Goal: Task Accomplishment & Management: Use online tool/utility

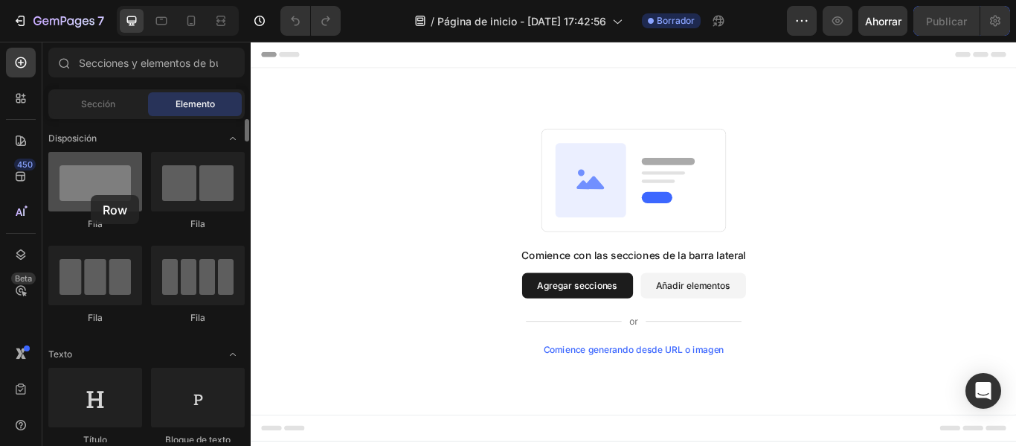
click at [91, 195] on div at bounding box center [95, 182] width 94 height 60
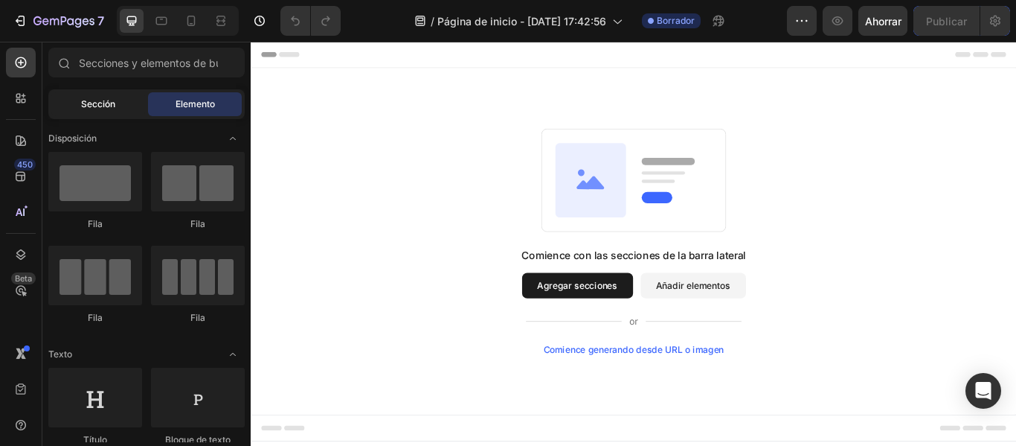
click at [101, 99] on font "Sección" at bounding box center [98, 103] width 34 height 11
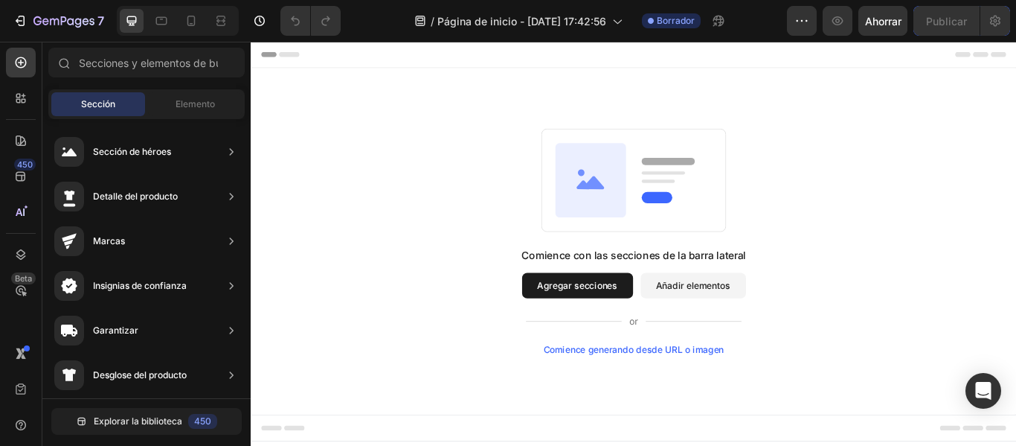
click at [777, 326] on font "Añadir elementos" at bounding box center [766, 325] width 87 height 13
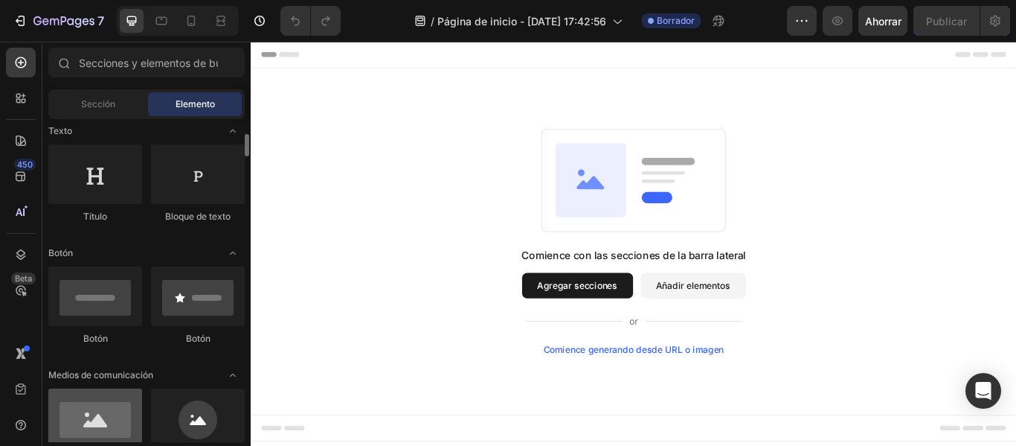
scroll to position [372, 0]
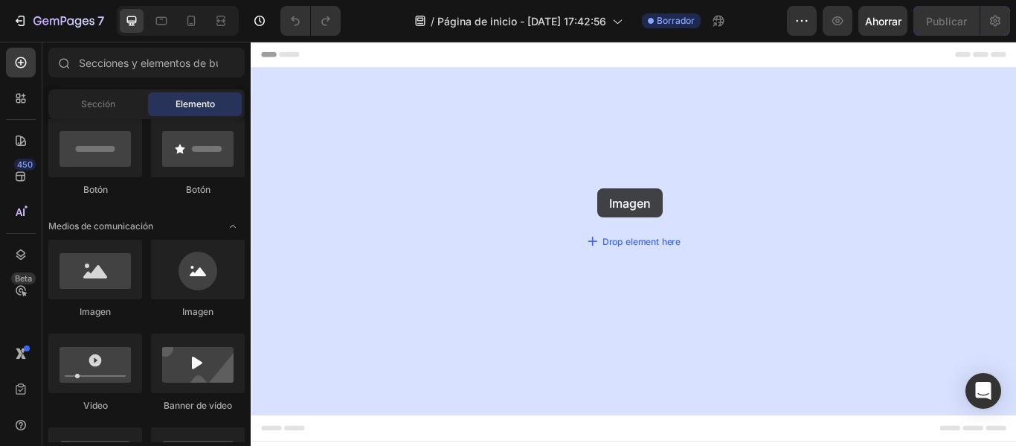
drag, startPoint x: 352, startPoint y: 328, endPoint x: 655, endPoint y: 213, distance: 324.7
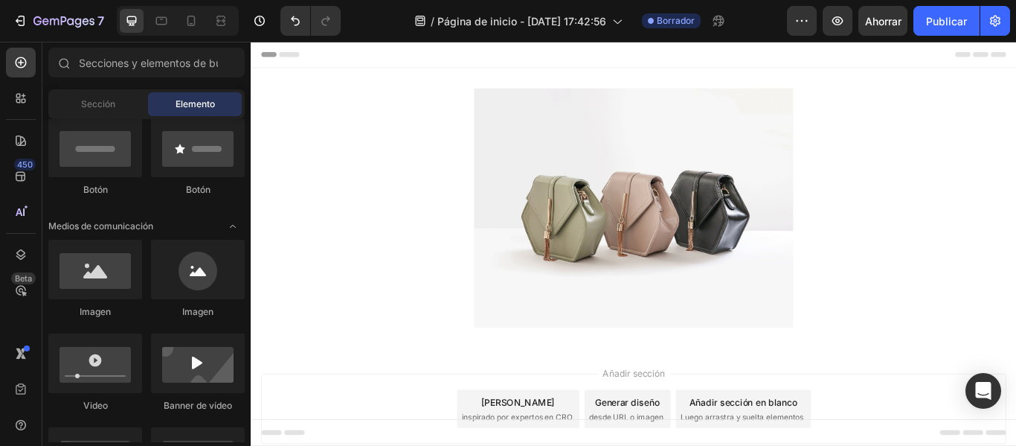
click at [943, 61] on div "Encabezamiento" at bounding box center [697, 57] width 869 height 30
click at [263, 57] on icon at bounding box center [268, 56] width 10 height 10
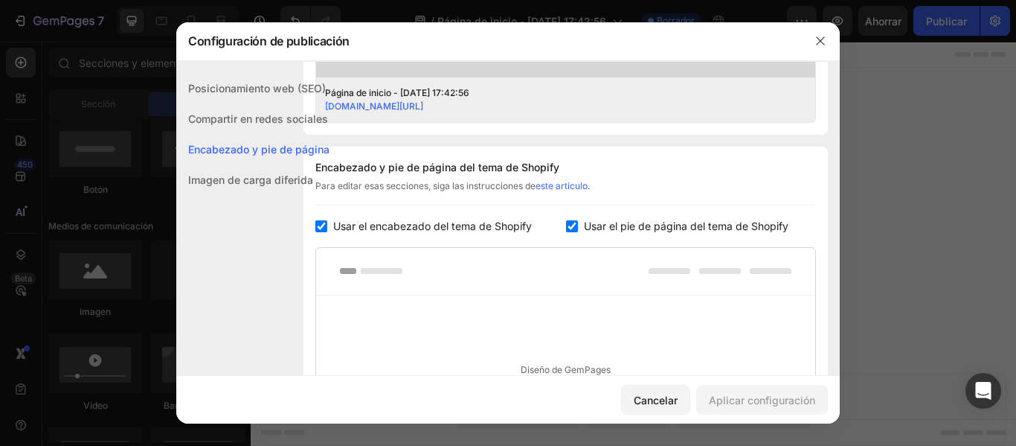
scroll to position [697, 0]
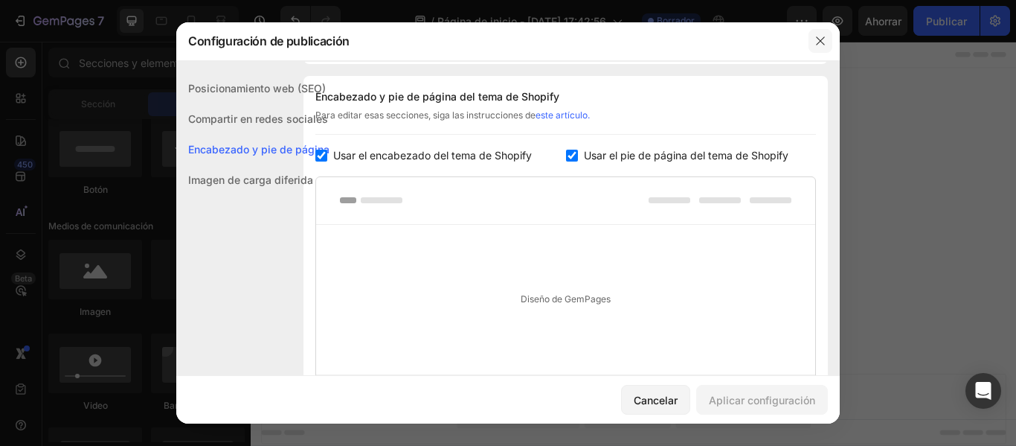
click at [814, 40] on button "button" at bounding box center [821, 41] width 24 height 24
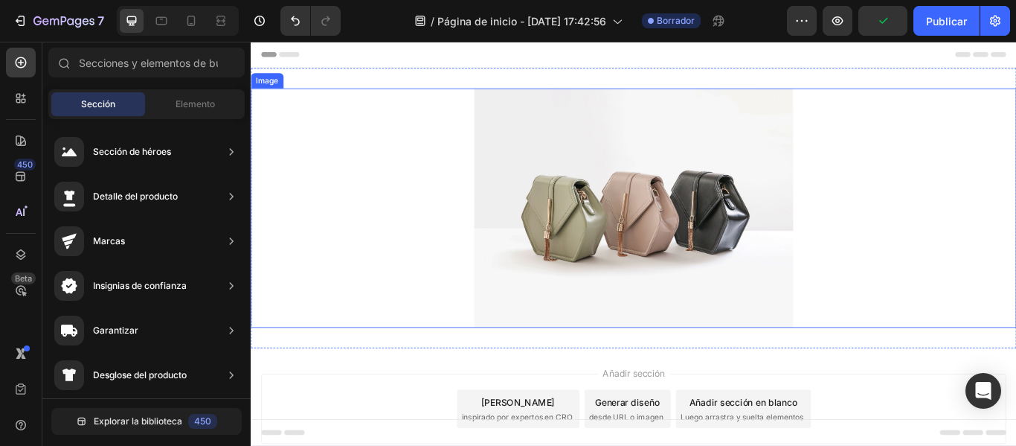
click at [719, 225] on img at bounding box center [697, 235] width 372 height 279
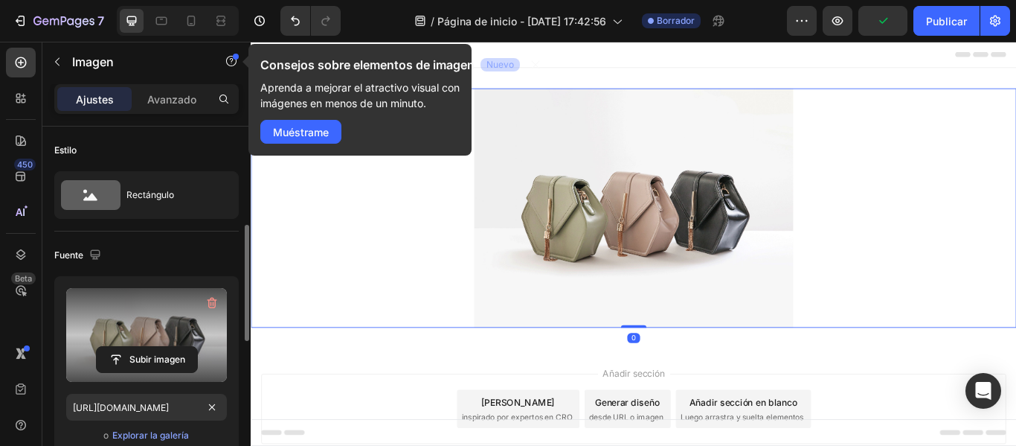
scroll to position [74, 0]
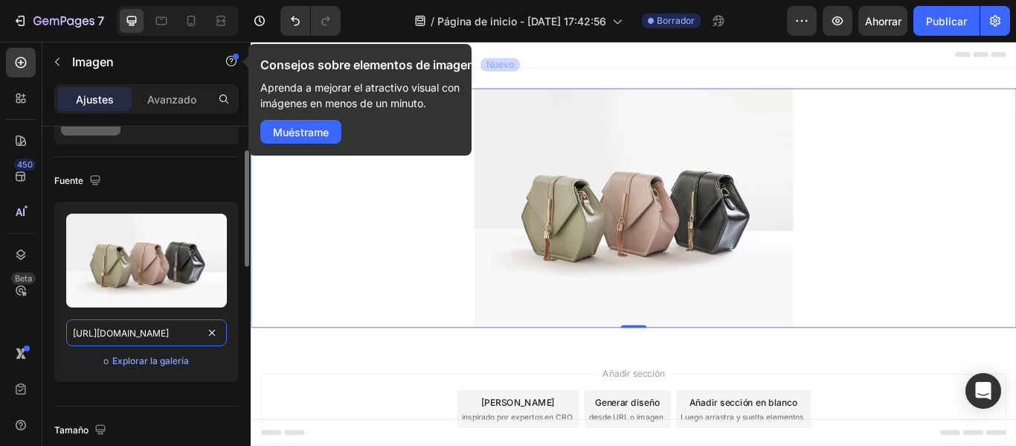
click at [158, 330] on input "https://cdn.shopify.com/s/files/1/2005/9307/files/image_demo.jpg" at bounding box center [146, 332] width 161 height 27
paste input "0765/9690/4192/files/1.jpg?v=1756168470"
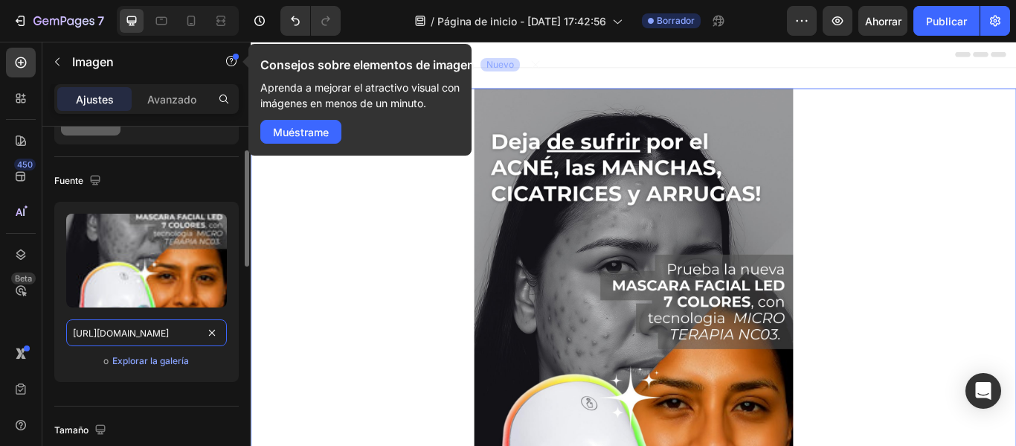
type input "https://cdn.shopify.com/s/files/1/0765/9690/4192/files/1.jpg?v=1756168470"
click at [203, 388] on div "Subir imagen https://cdn.shopify.com/s/files/1/0765/9690/4192/files/1.jpg?v=175…" at bounding box center [146, 298] width 185 height 192
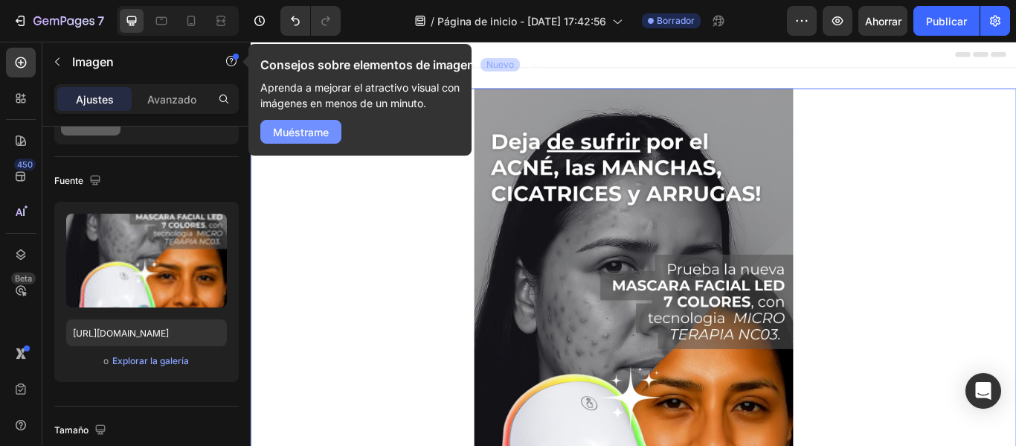
click at [324, 134] on font "Muéstrame" at bounding box center [301, 132] width 56 height 13
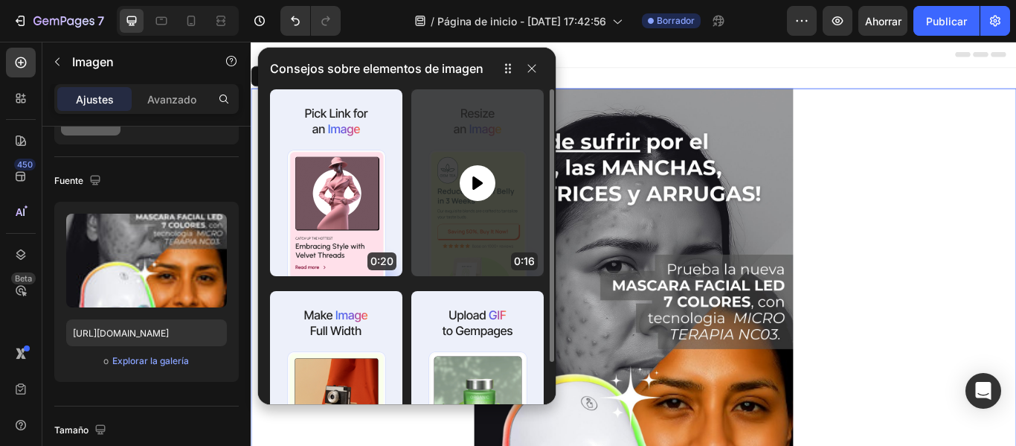
scroll to position [121, 0]
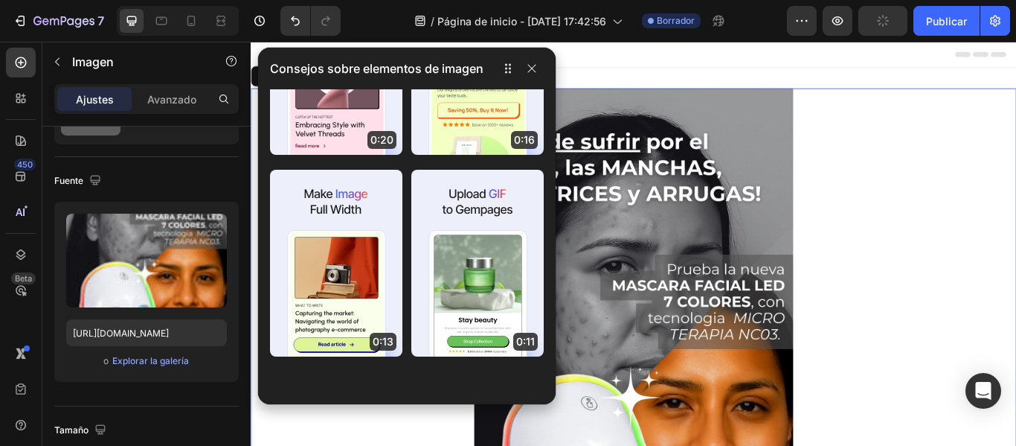
click at [513, 82] on div "Consejos sobre elementos de imagen" at bounding box center [407, 69] width 298 height 42
click at [536, 67] on icon "button" at bounding box center [532, 68] width 12 height 12
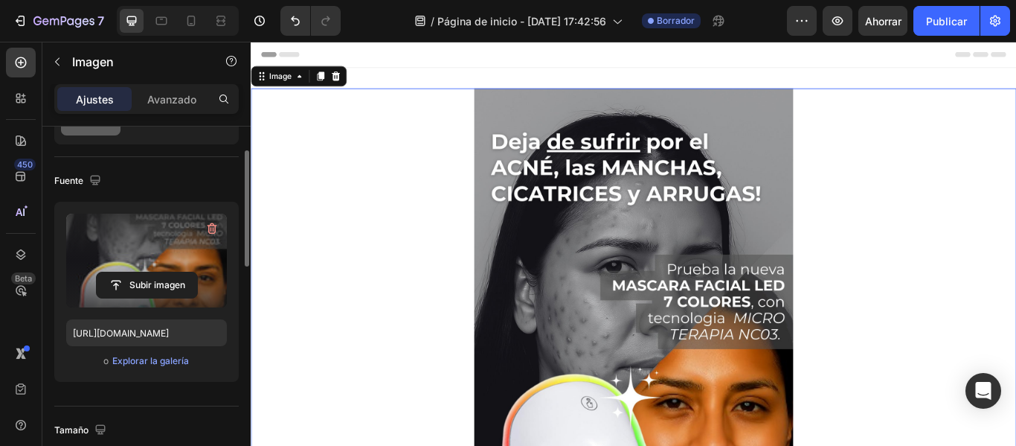
scroll to position [298, 0]
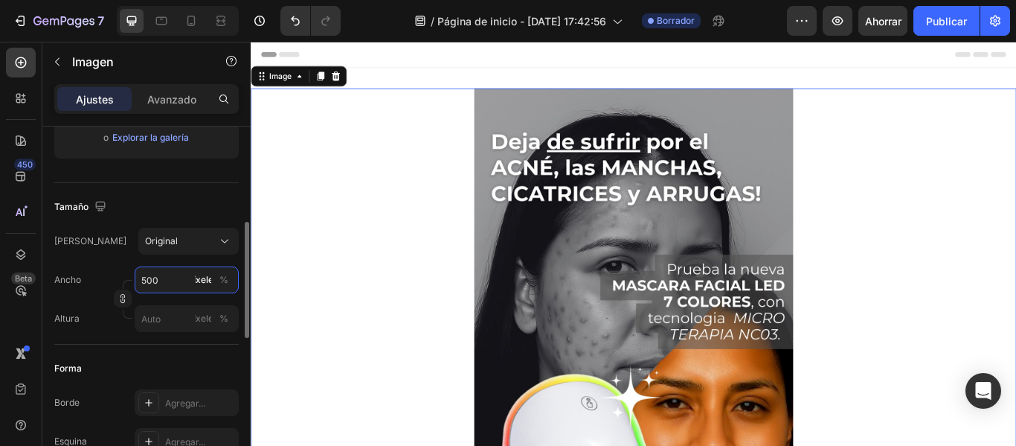
click at [174, 282] on input "500" at bounding box center [187, 279] width 104 height 27
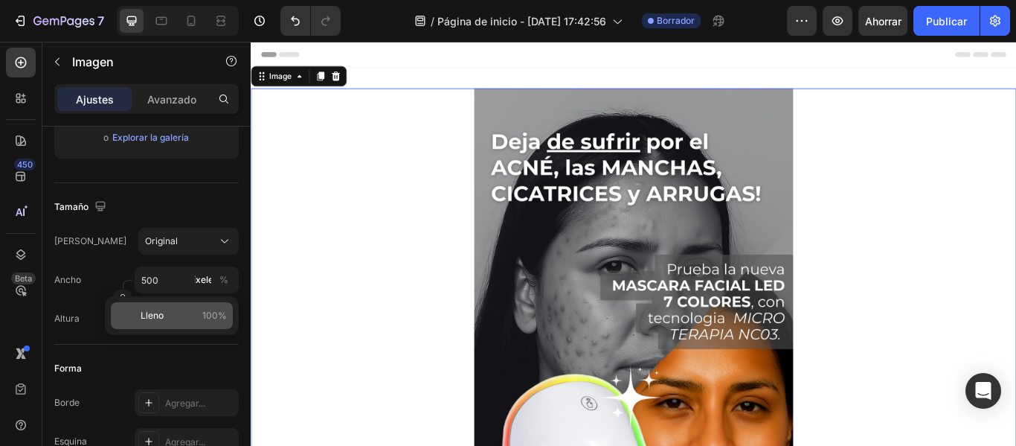
click at [151, 325] on div "Lleno 100%" at bounding box center [172, 315] width 122 height 27
type input "100"
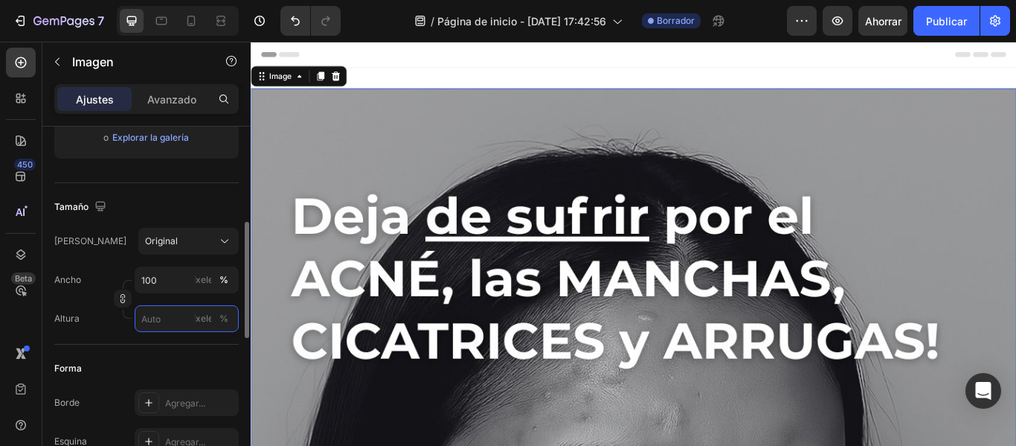
click at [153, 323] on input "píxeles %" at bounding box center [187, 318] width 104 height 27
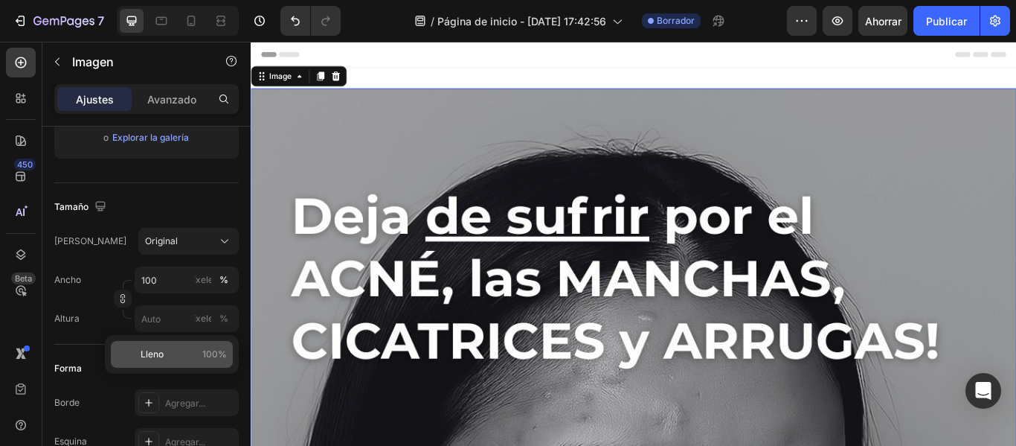
click at [144, 353] on font "Lleno" at bounding box center [152, 353] width 23 height 11
type input "100"
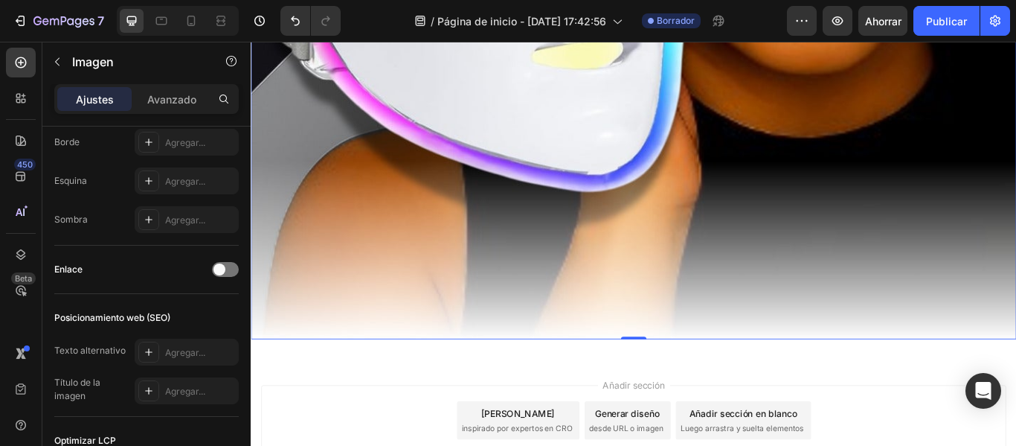
scroll to position [1389, 0]
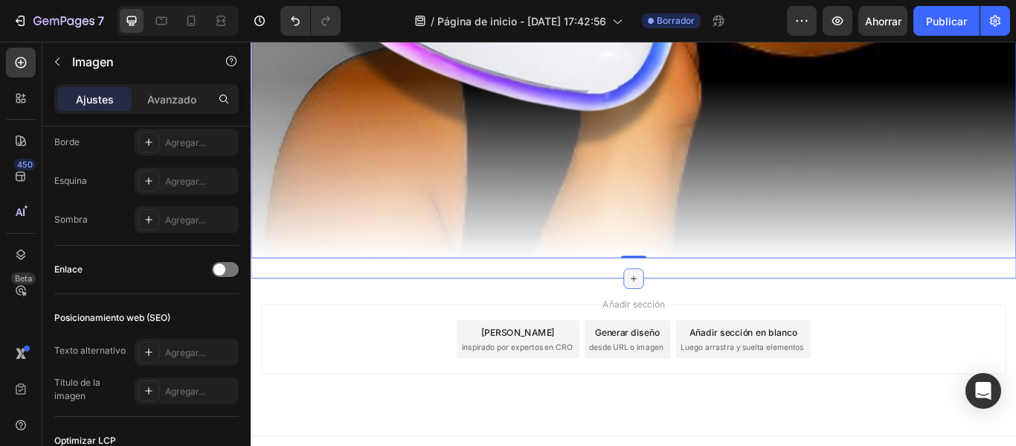
click at [697, 306] on div at bounding box center [697, 318] width 24 height 24
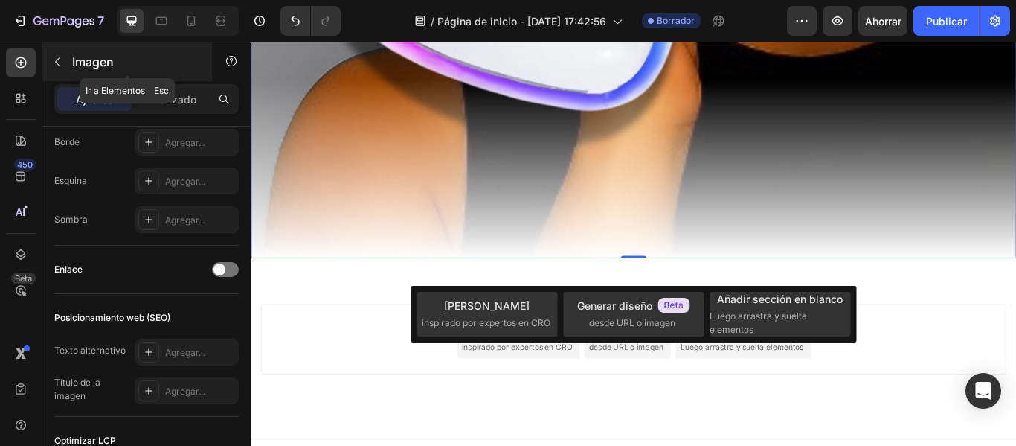
click at [63, 56] on button "button" at bounding box center [57, 62] width 24 height 24
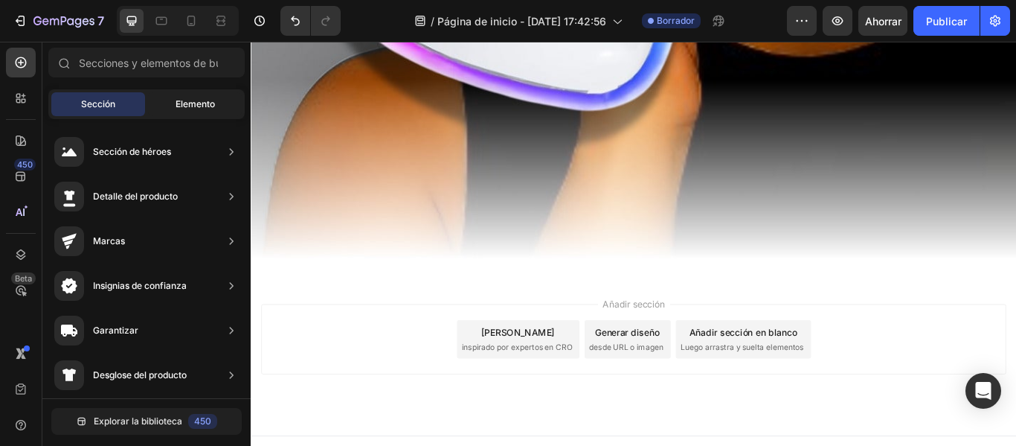
click at [208, 94] on div "Elemento" at bounding box center [195, 104] width 94 height 24
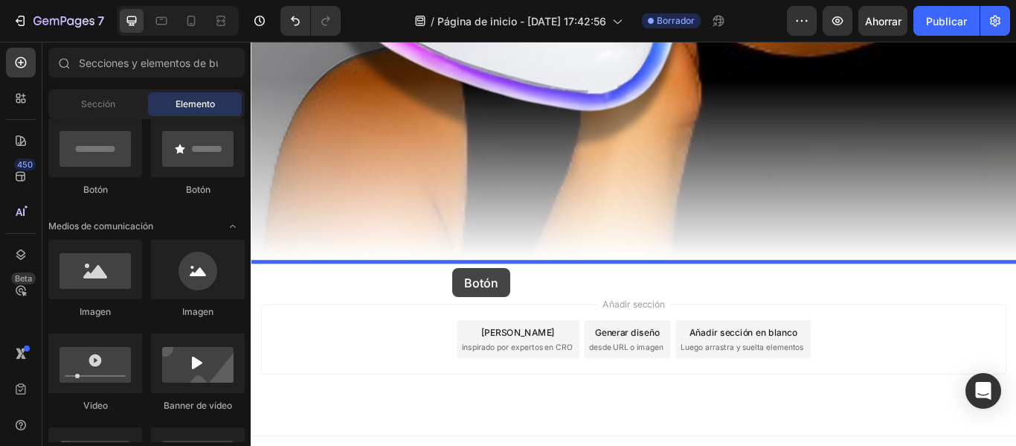
drag, startPoint x: 304, startPoint y: 298, endPoint x: 486, endPoint y: 306, distance: 182.5
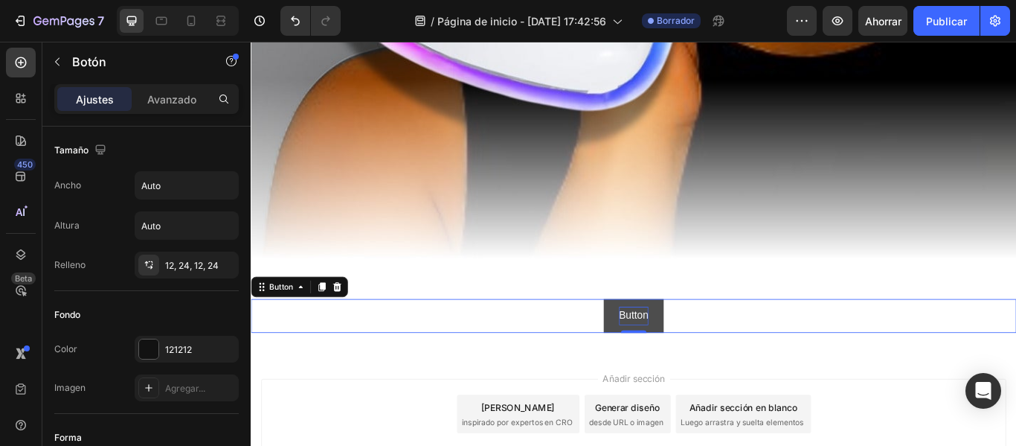
click at [693, 350] on p "Button" at bounding box center [697, 361] width 34 height 22
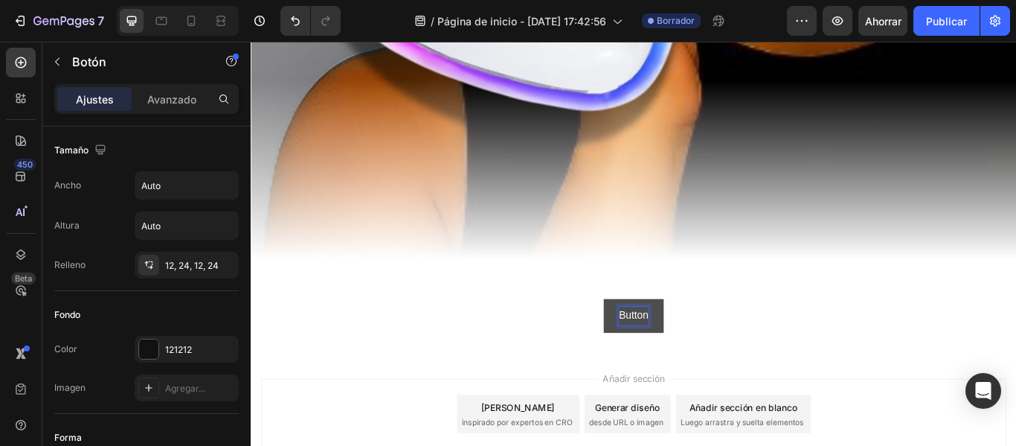
click at [682, 350] on p "Button" at bounding box center [697, 361] width 34 height 22
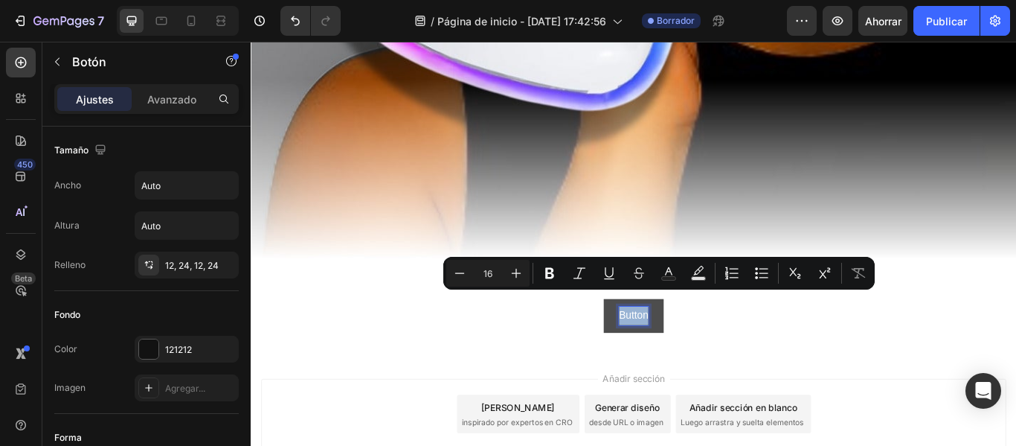
drag, startPoint x: 674, startPoint y: 337, endPoint x: 719, endPoint y: 339, distance: 45.4
click at [719, 342] on button "Button" at bounding box center [697, 361] width 70 height 39
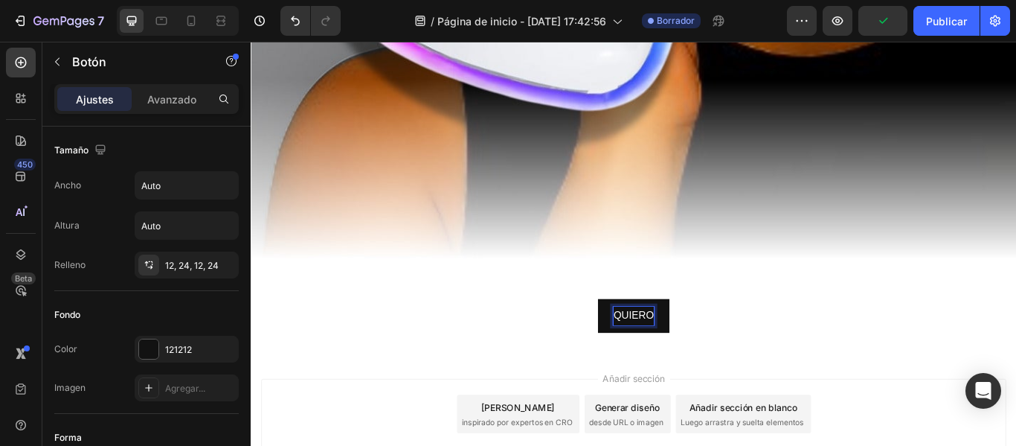
click at [655, 342] on button "QUIERO" at bounding box center [696, 361] width 83 height 39
click at [625, 342] on button "QUIERO RENOVAR" at bounding box center [697, 361] width 144 height 39
click at [617, 342] on button "QUIERO RENOVAR MI" at bounding box center [697, 361] width 161 height 39
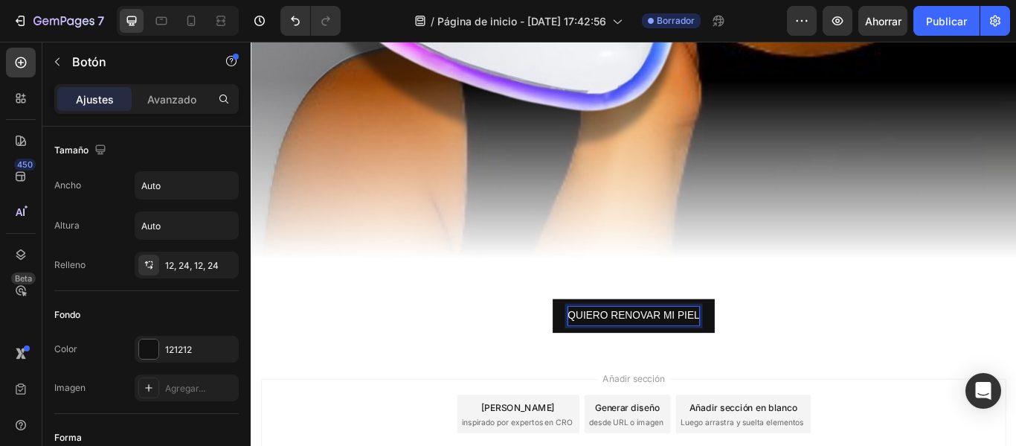
click at [603, 342] on button "QUIERO RENOVAR MI PIEL" at bounding box center [698, 361] width 190 height 39
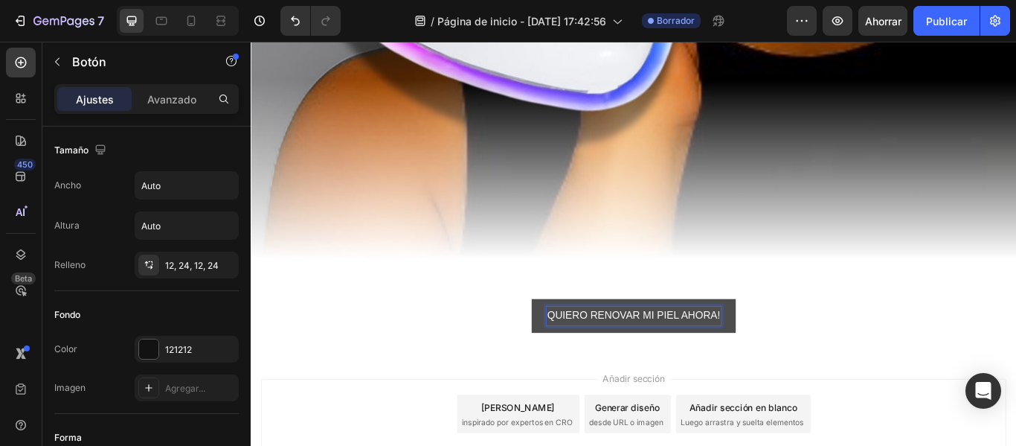
click at [596, 350] on p "QUIERO RENOVAR MI PIEL AHORA!" at bounding box center [697, 361] width 202 height 22
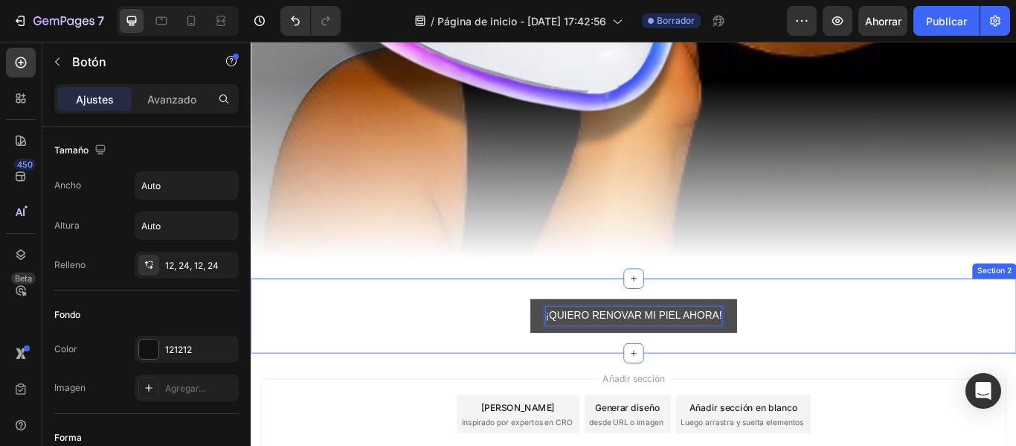
click at [984, 318] on div "¡QUIERO RENOVAR MI PIEL AHORA! Button 0 Section 2" at bounding box center [697, 361] width 893 height 87
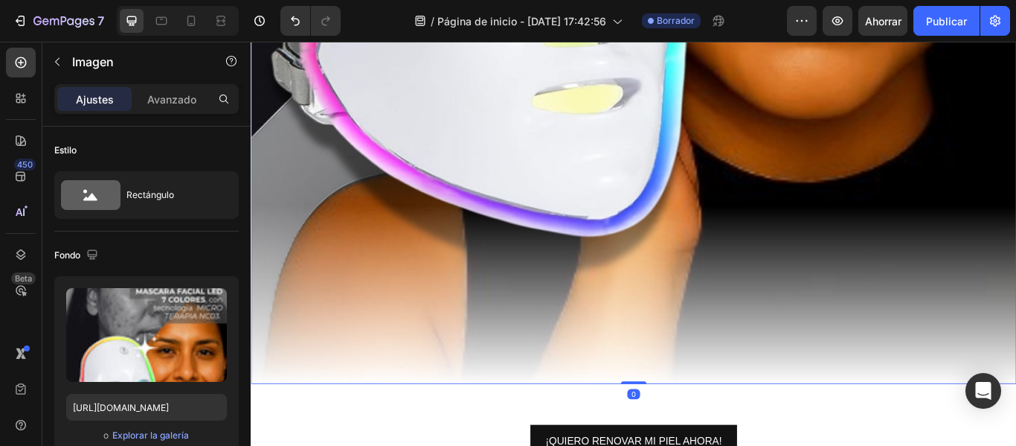
scroll to position [1315, 0]
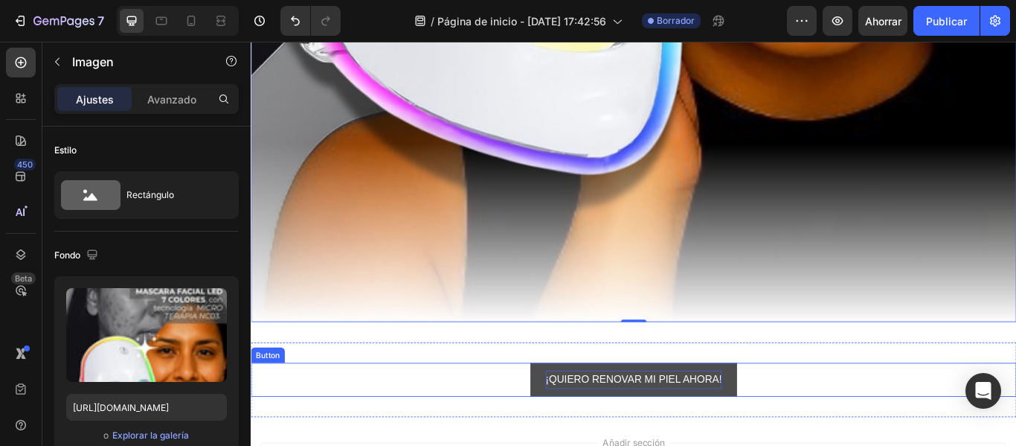
click at [614, 425] on p "¡QUIERO RENOVAR MI PIEL AHORA!" at bounding box center [697, 436] width 206 height 22
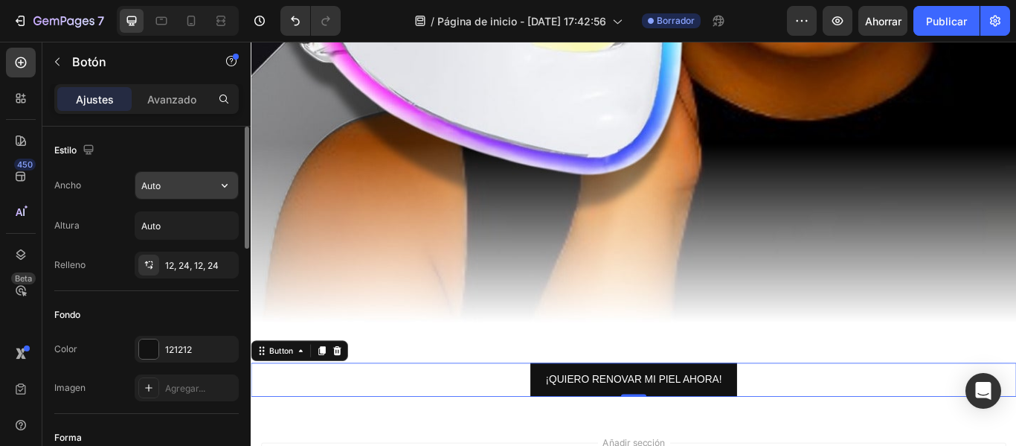
click at [161, 184] on input "Auto" at bounding box center [186, 185] width 103 height 27
click at [227, 187] on icon "button" at bounding box center [224, 185] width 15 height 15
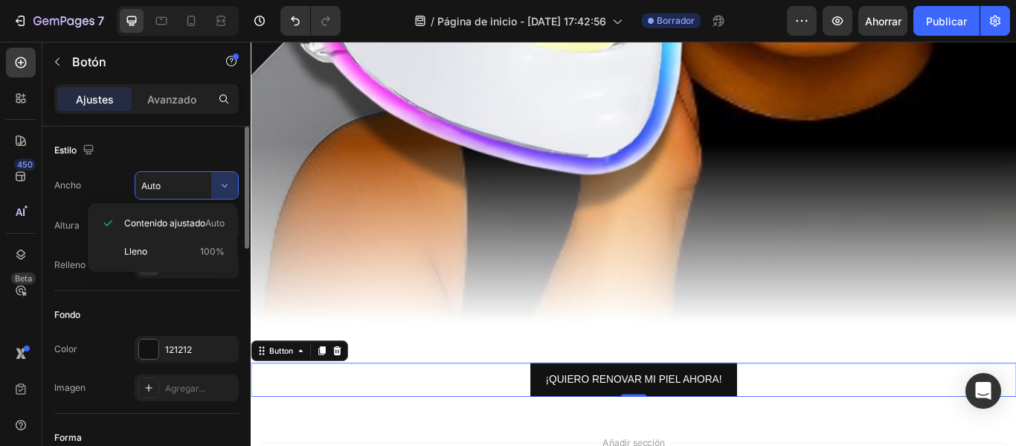
click at [173, 251] on p "Lleno 100%" at bounding box center [174, 251] width 100 height 13
type input "100%"
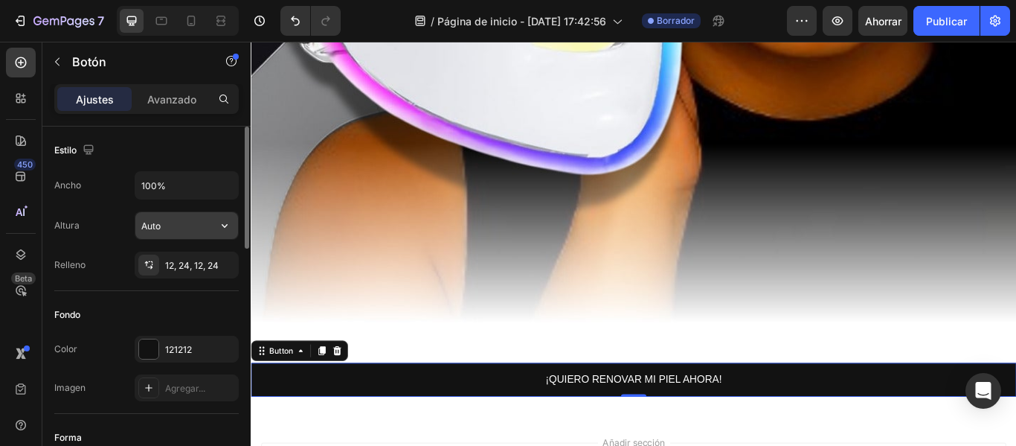
click at [196, 235] on input "Auto" at bounding box center [186, 225] width 103 height 27
click at [225, 226] on icon "button" at bounding box center [224, 225] width 15 height 15
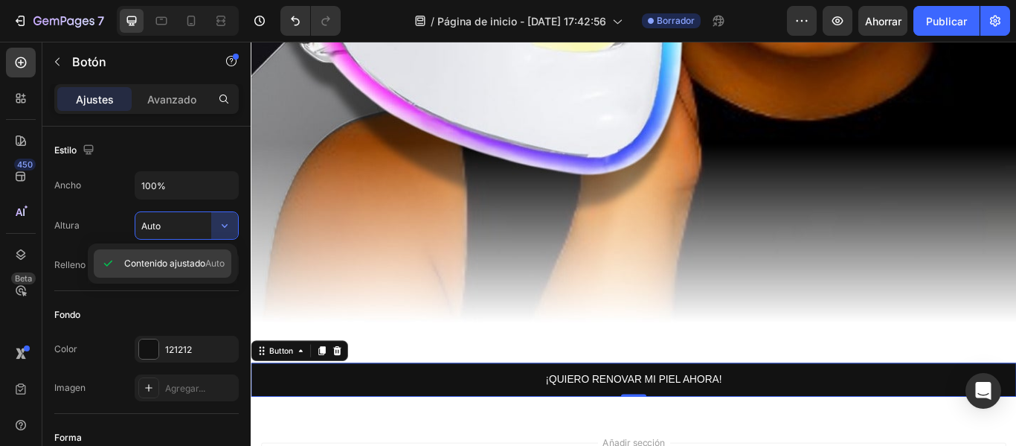
click at [214, 264] on font "Auto" at bounding box center [214, 262] width 19 height 11
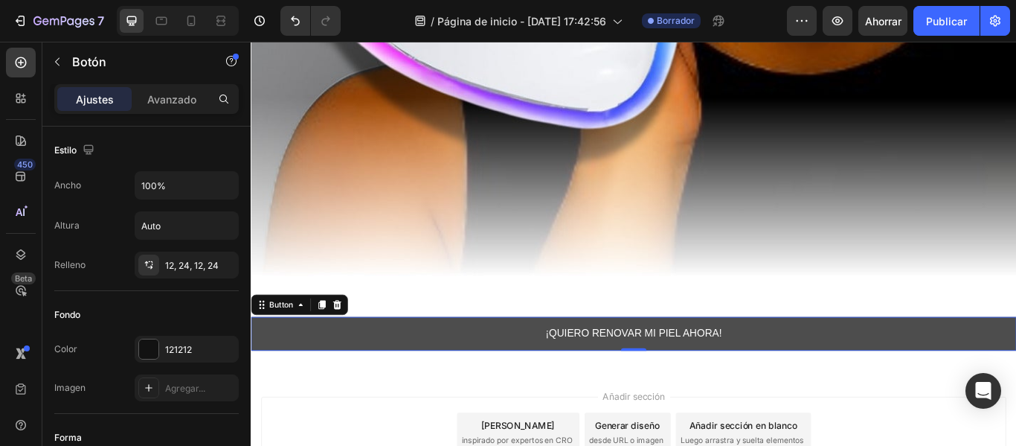
scroll to position [1475, 0]
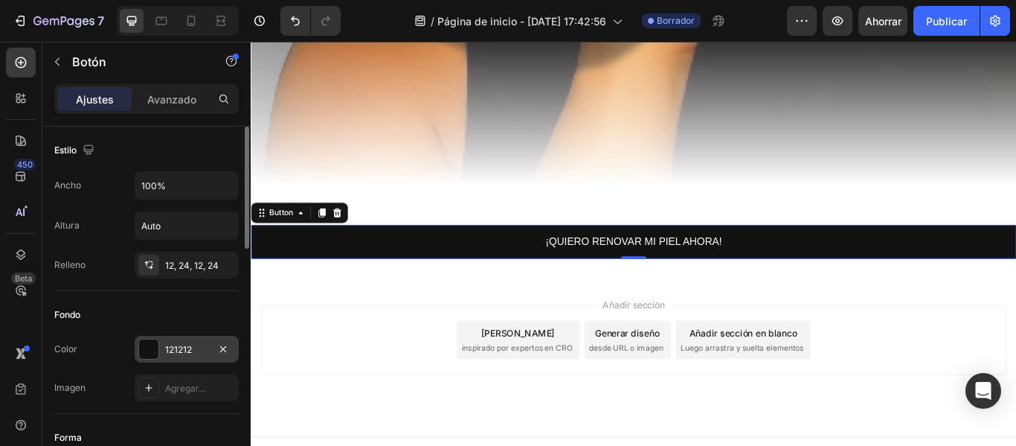
click at [157, 351] on div at bounding box center [148, 348] width 19 height 19
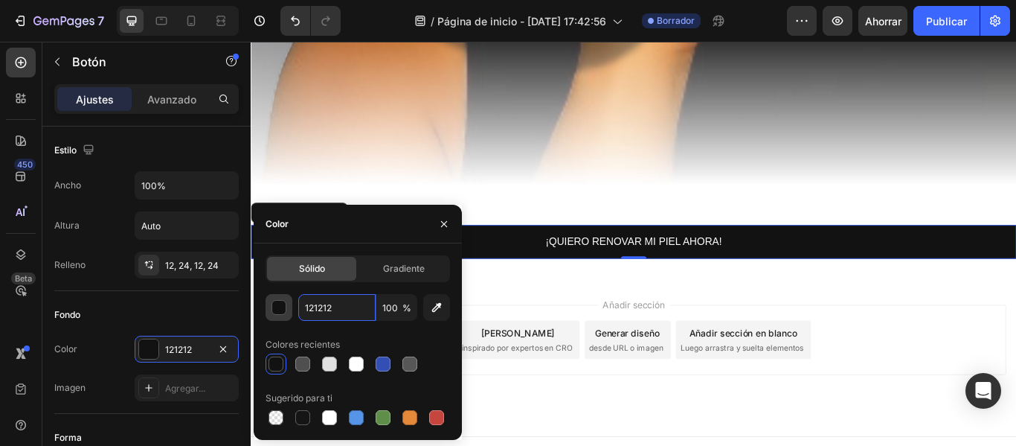
paste input "#FFD700"
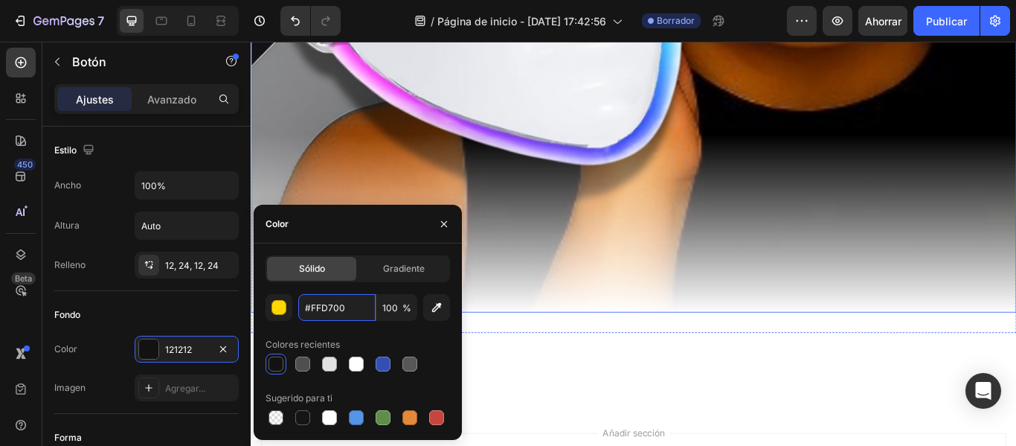
scroll to position [1327, 0]
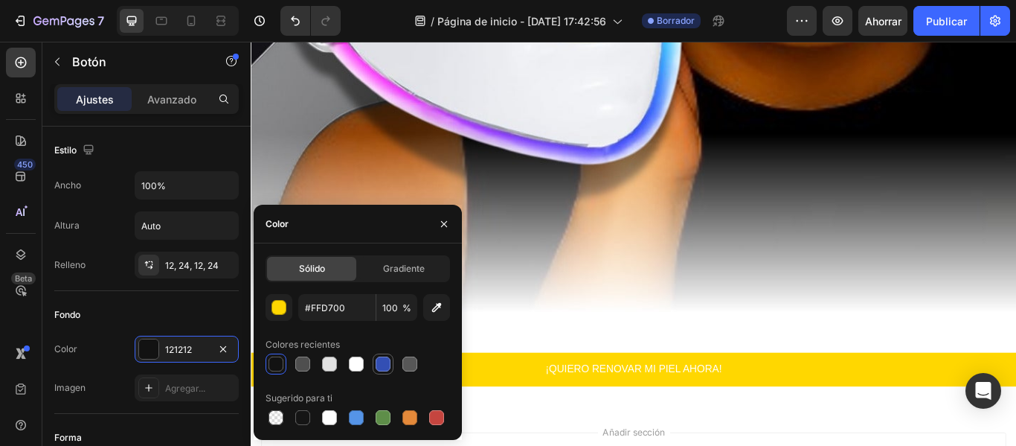
click at [382, 366] on div at bounding box center [358, 363] width 185 height 21
click at [408, 363] on div at bounding box center [410, 363] width 15 height 15
type input "334FB4"
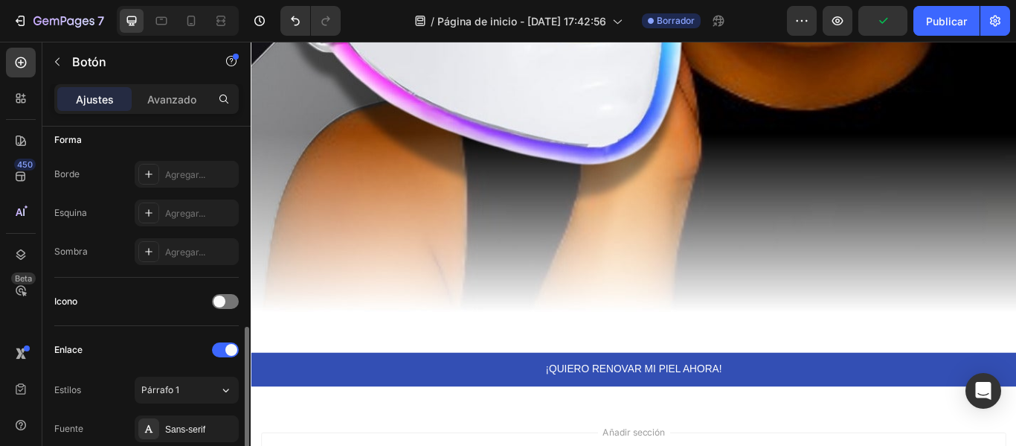
scroll to position [372, 0]
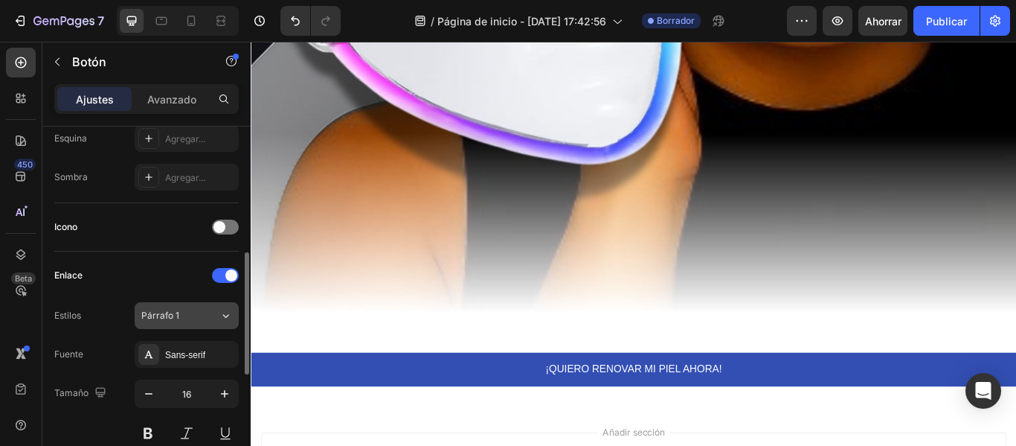
click at [180, 322] on button "Párrafo 1" at bounding box center [187, 315] width 104 height 27
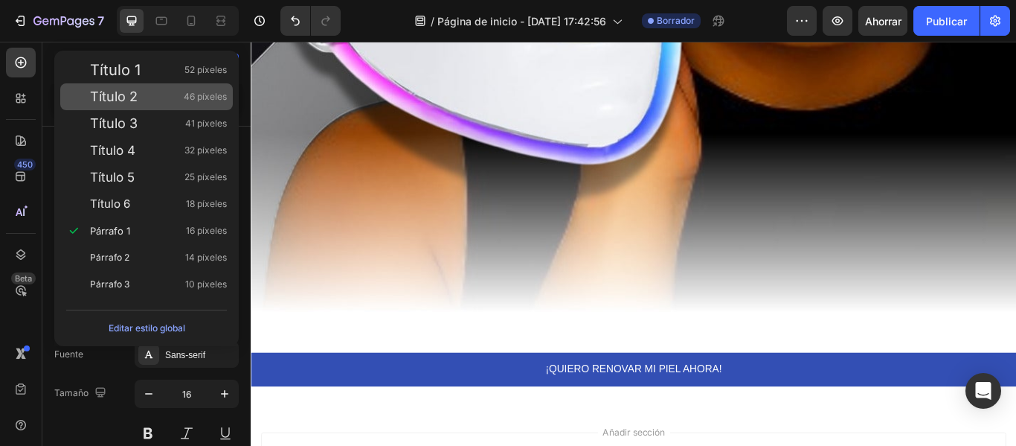
click at [135, 101] on font "Título 2" at bounding box center [114, 97] width 48 height 16
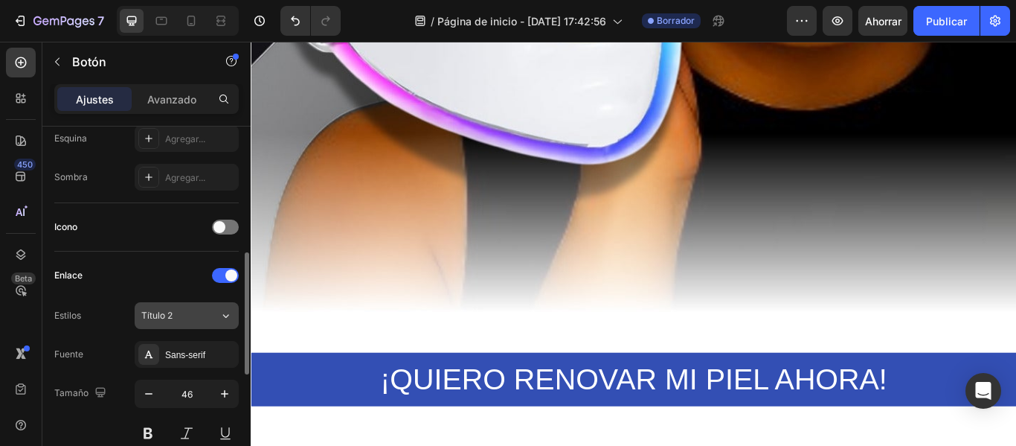
click at [224, 321] on icon at bounding box center [225, 315] width 13 height 15
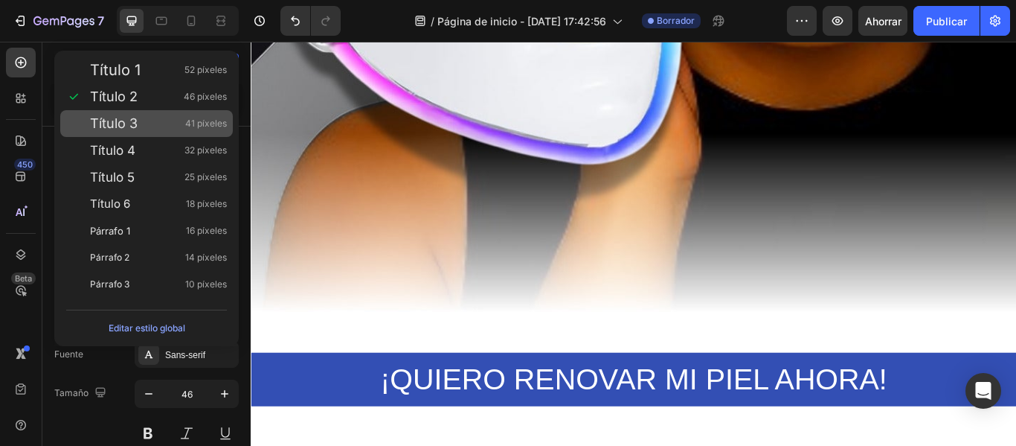
click at [164, 126] on div "Título 3 41 píxeles" at bounding box center [158, 123] width 137 height 15
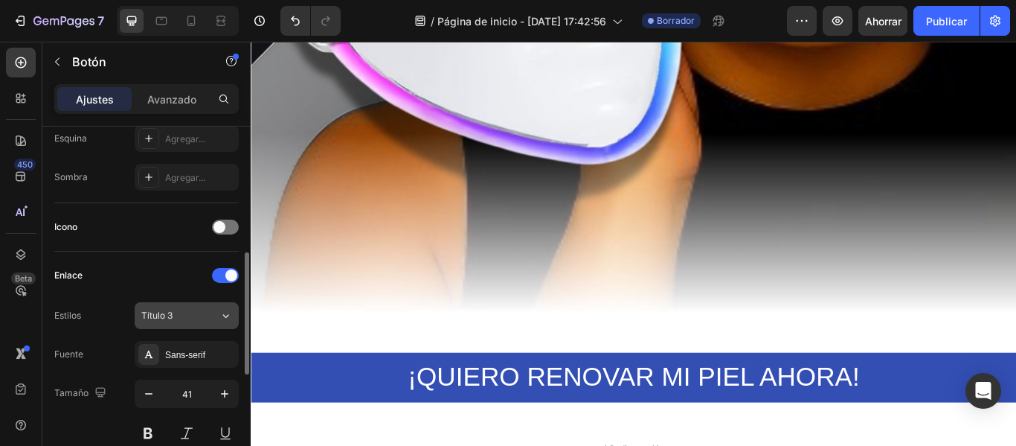
click at [214, 317] on div "Título 3" at bounding box center [180, 315] width 78 height 13
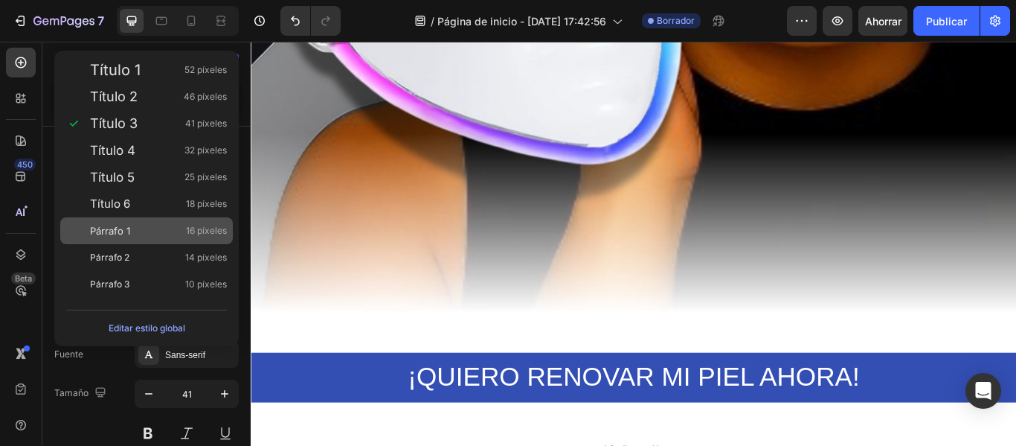
click at [158, 235] on div "Párrafo 1 16 píxeles" at bounding box center [158, 230] width 137 height 15
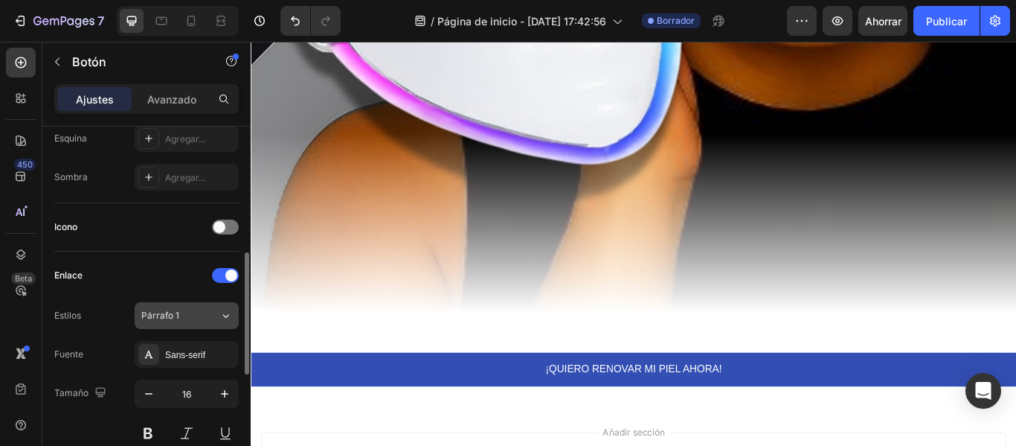
click at [215, 313] on div "Párrafo 1" at bounding box center [180, 315] width 78 height 13
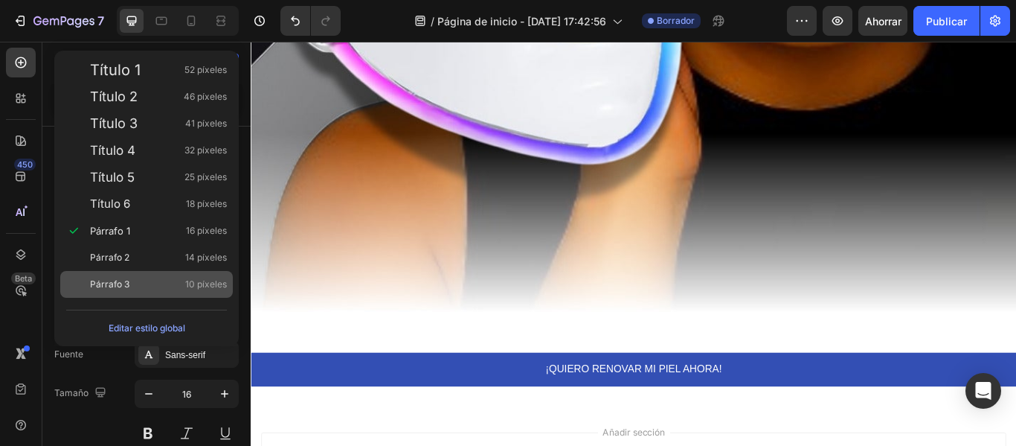
click at [159, 283] on div "Párrafo 3 10 píxeles" at bounding box center [158, 284] width 137 height 15
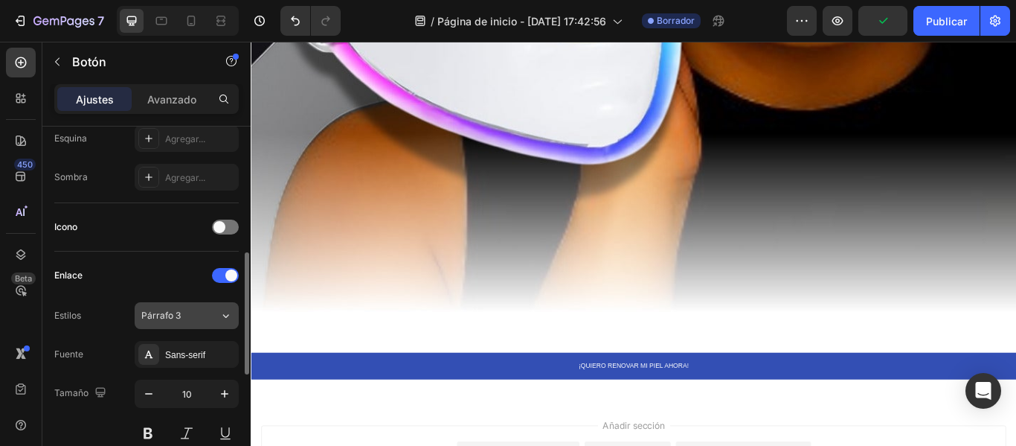
click at [219, 316] on icon at bounding box center [225, 315] width 13 height 15
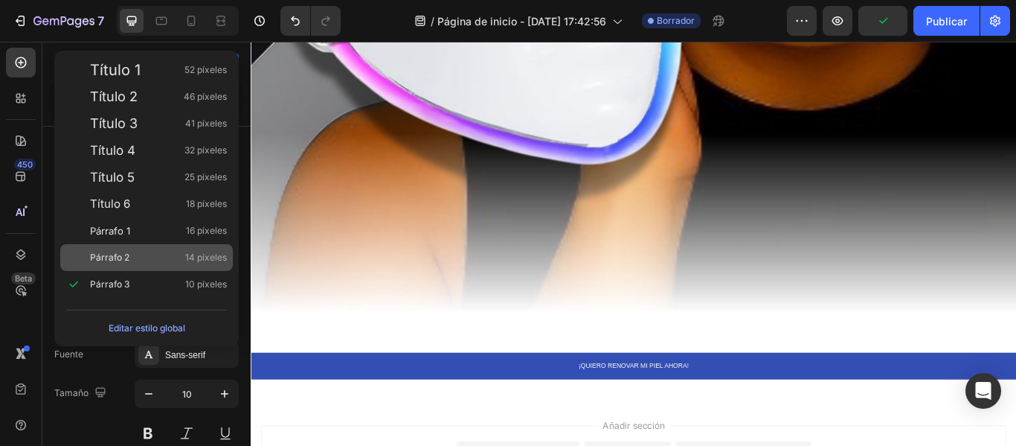
click at [135, 259] on div "Párrafo 2 14 píxeles" at bounding box center [158, 257] width 137 height 15
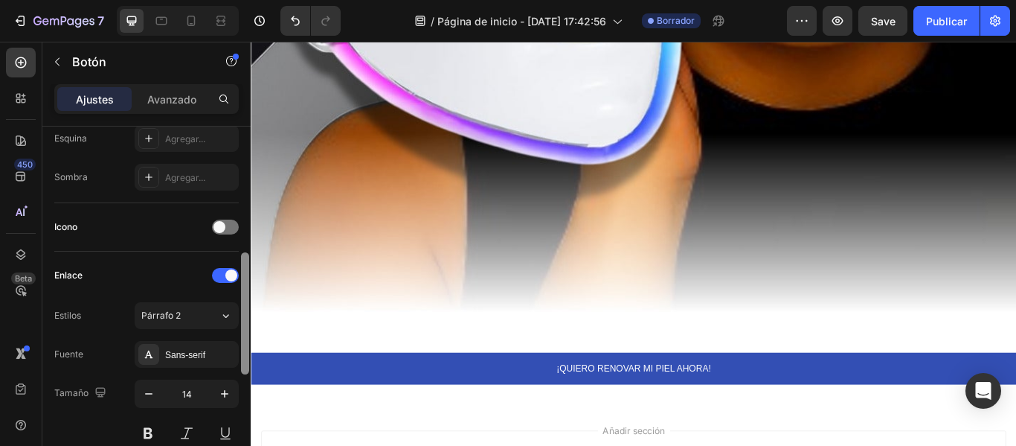
click at [241, 317] on div at bounding box center [245, 313] width 8 height 122
click at [216, 310] on div "Párrafo 2" at bounding box center [180, 315] width 78 height 13
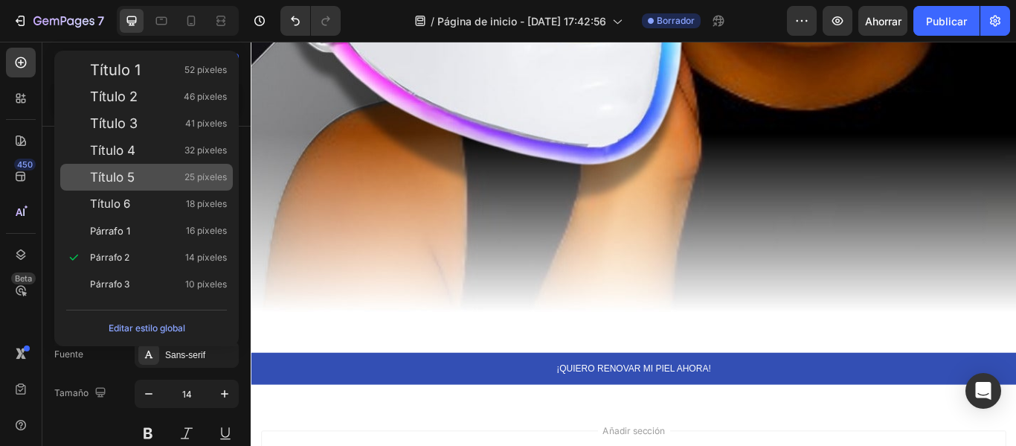
click at [179, 171] on div "Título 5 25 píxeles" at bounding box center [158, 177] width 137 height 15
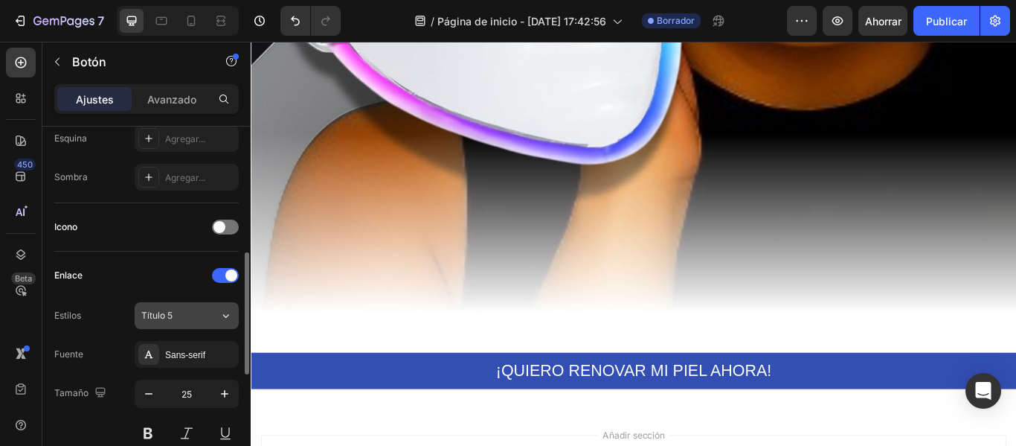
click at [217, 321] on div "Título 5" at bounding box center [180, 315] width 78 height 13
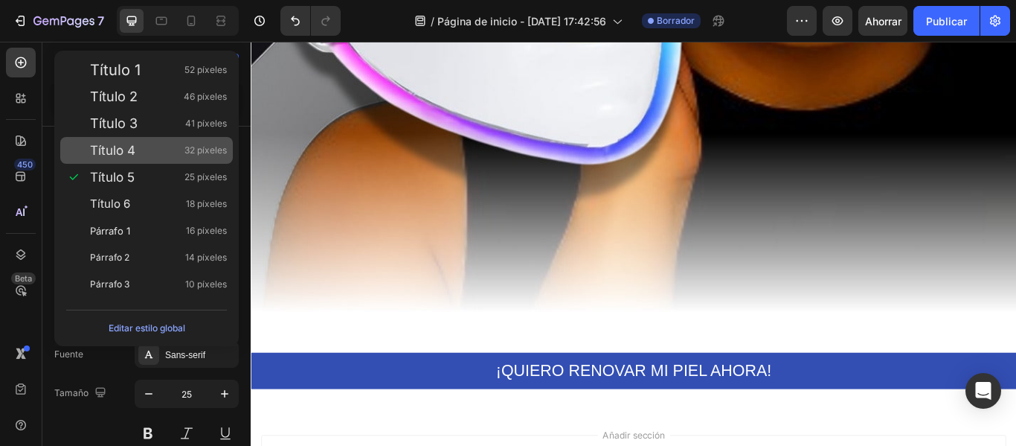
click at [193, 153] on font "32 píxeles" at bounding box center [206, 149] width 42 height 11
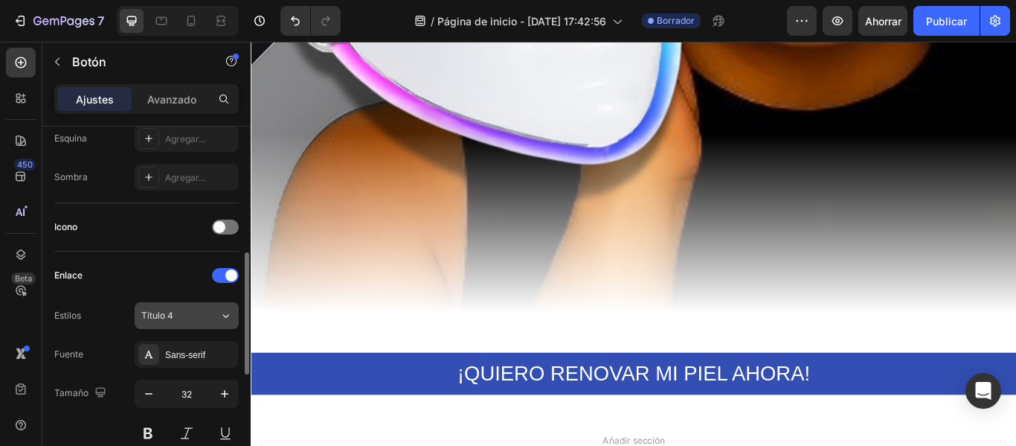
click at [204, 309] on div "Título 4" at bounding box center [180, 315] width 78 height 13
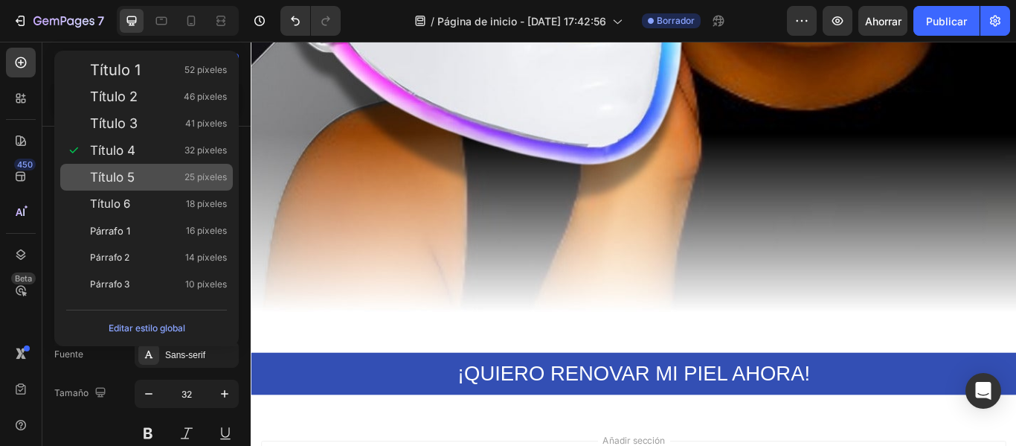
click at [171, 181] on div "Título 5 25 píxeles" at bounding box center [158, 177] width 137 height 15
type input "25"
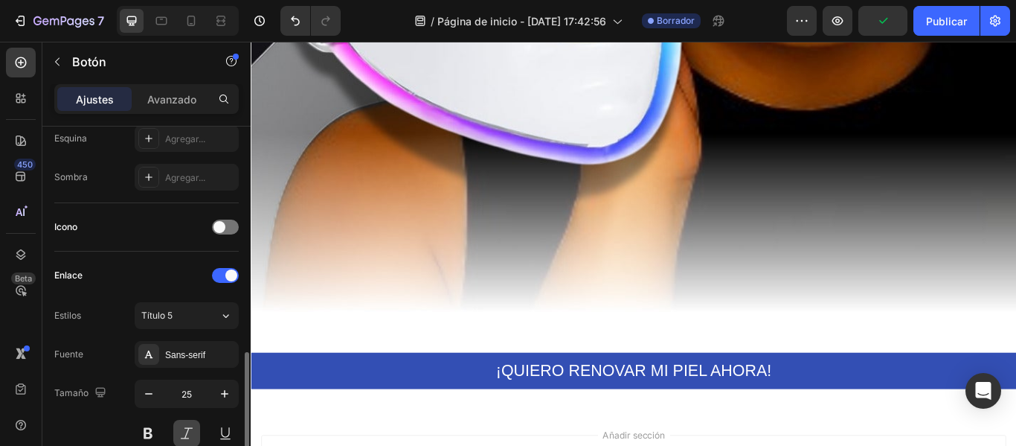
scroll to position [446, 0]
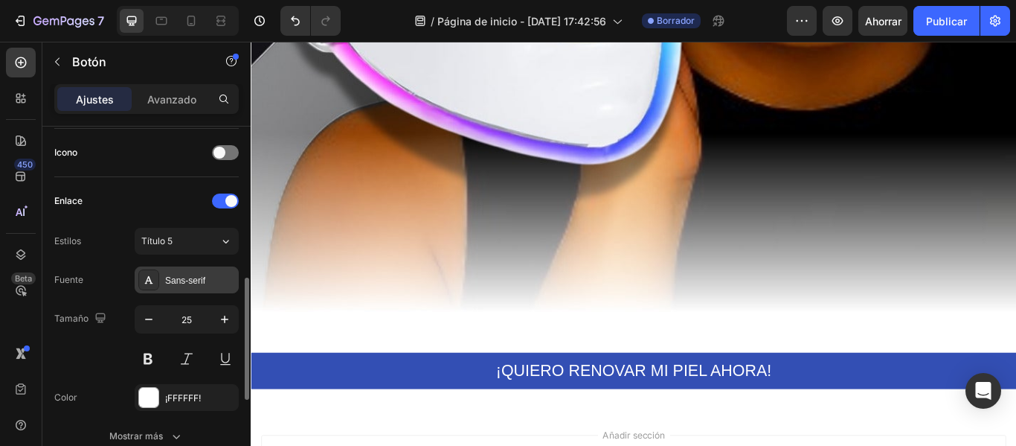
click at [182, 278] on font "Sans-serif" at bounding box center [185, 280] width 40 height 10
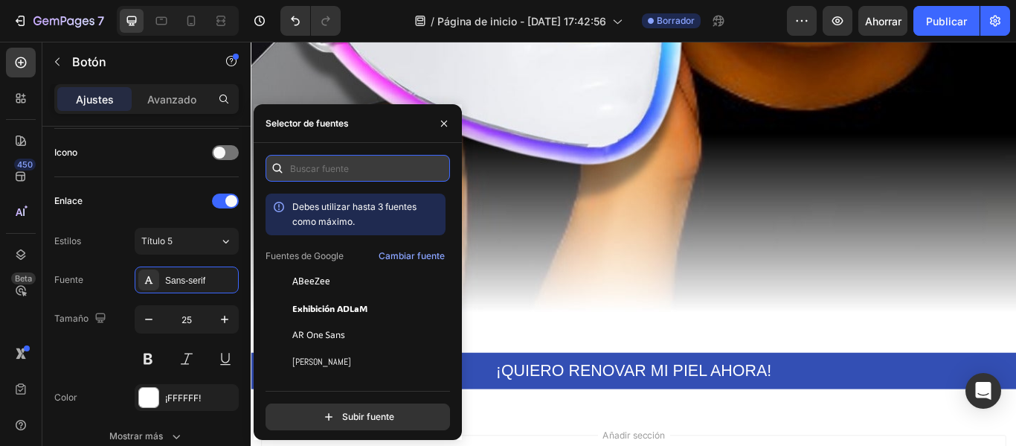
drag, startPoint x: 353, startPoint y: 170, endPoint x: 363, endPoint y: 170, distance: 10.4
click at [353, 170] on input "text" at bounding box center [358, 168] width 185 height 27
type input "o"
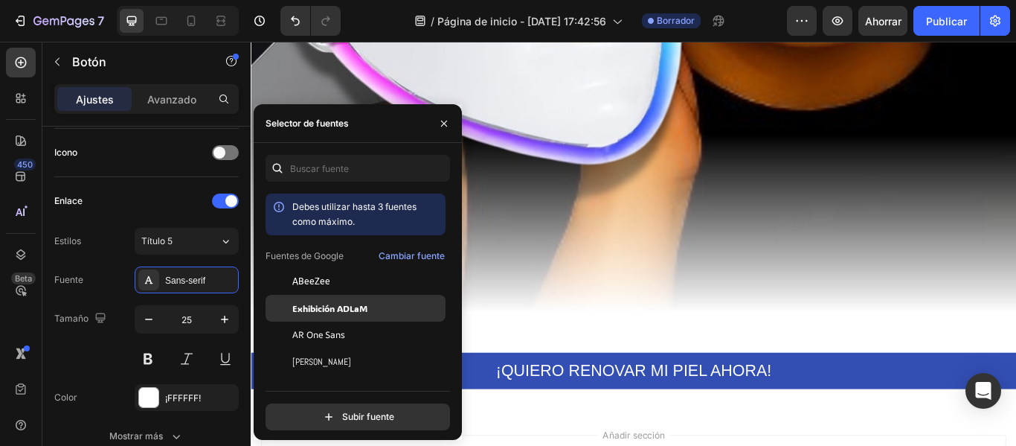
click at [377, 313] on div "Exhibición ADLaM" at bounding box center [367, 307] width 150 height 13
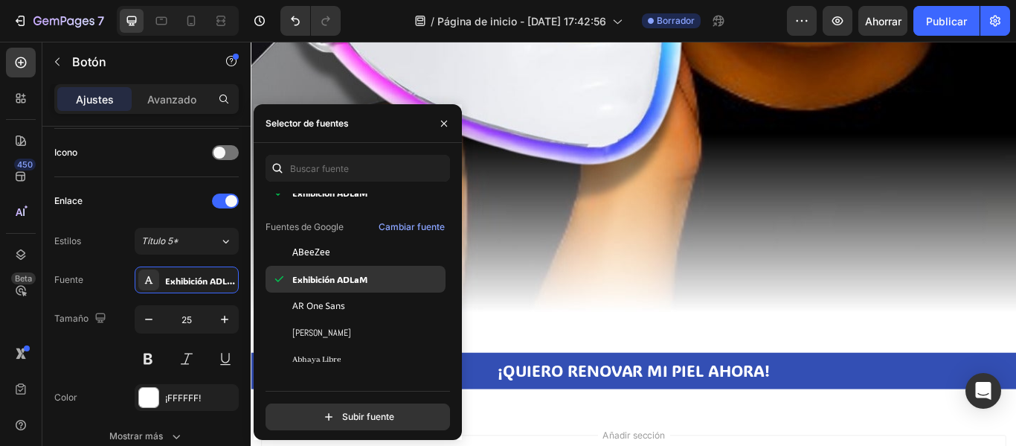
scroll to position [149, 0]
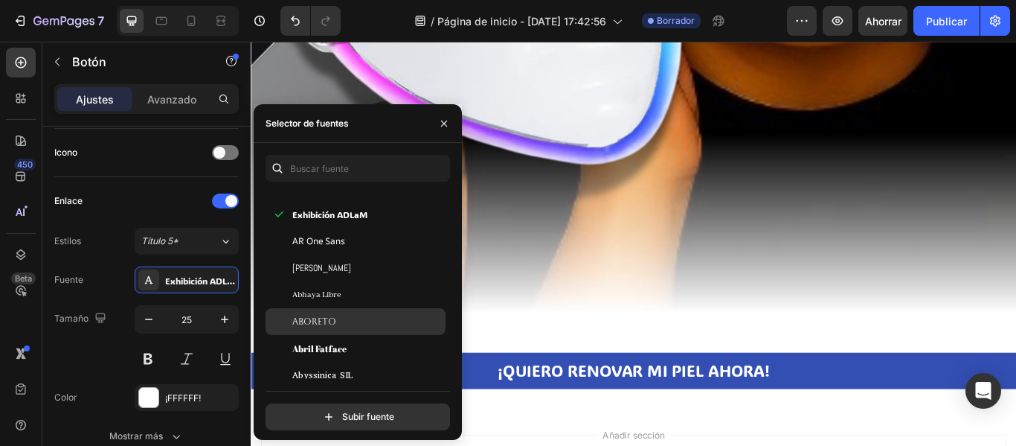
click at [353, 316] on div "Aboreto" at bounding box center [367, 321] width 150 height 13
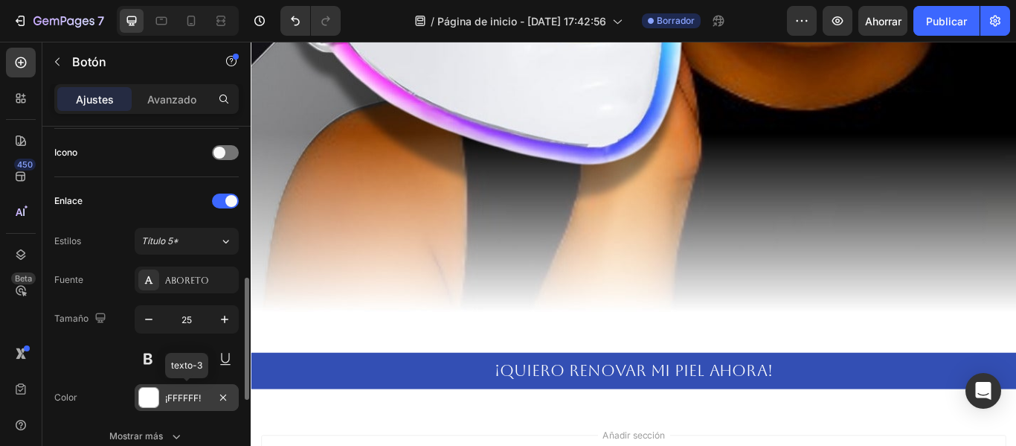
click at [153, 403] on div at bounding box center [148, 397] width 19 height 19
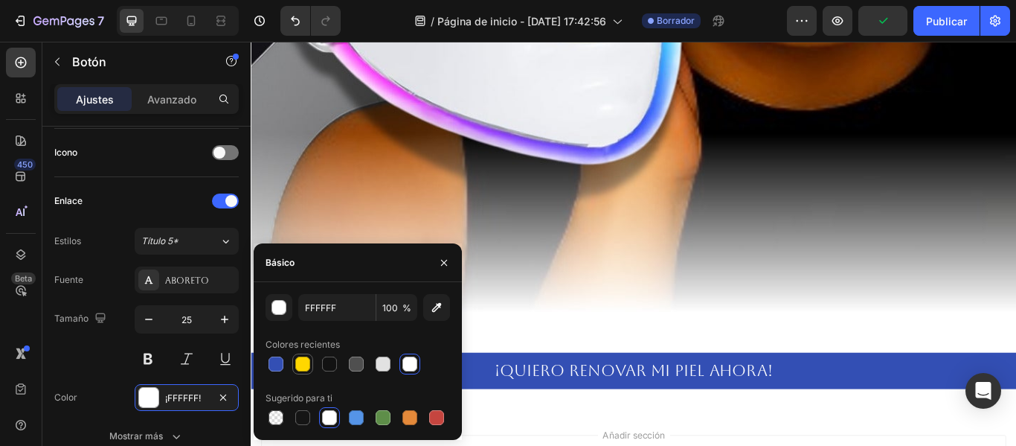
click at [309, 359] on div at bounding box center [302, 363] width 15 height 15
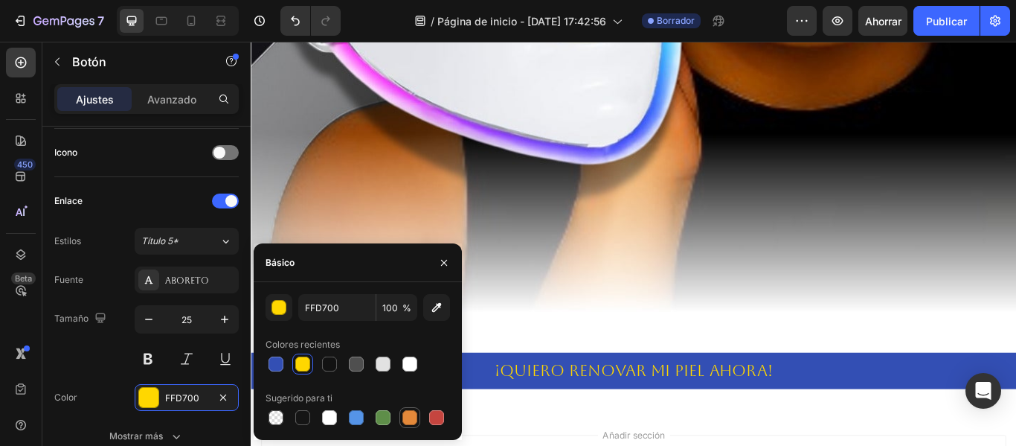
click at [415, 424] on div at bounding box center [410, 417] width 15 height 15
click at [307, 365] on div at bounding box center [302, 363] width 15 height 15
type input "FFD700"
click at [143, 360] on button at bounding box center [148, 358] width 27 height 27
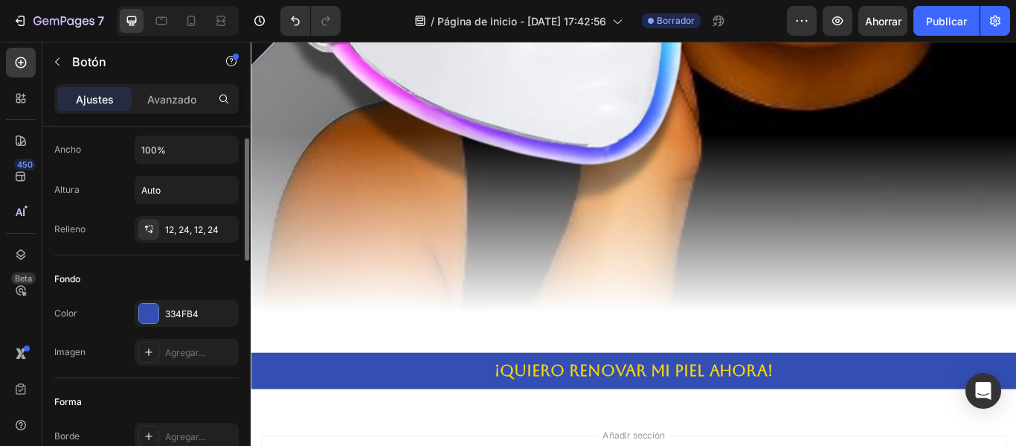
scroll to position [0, 0]
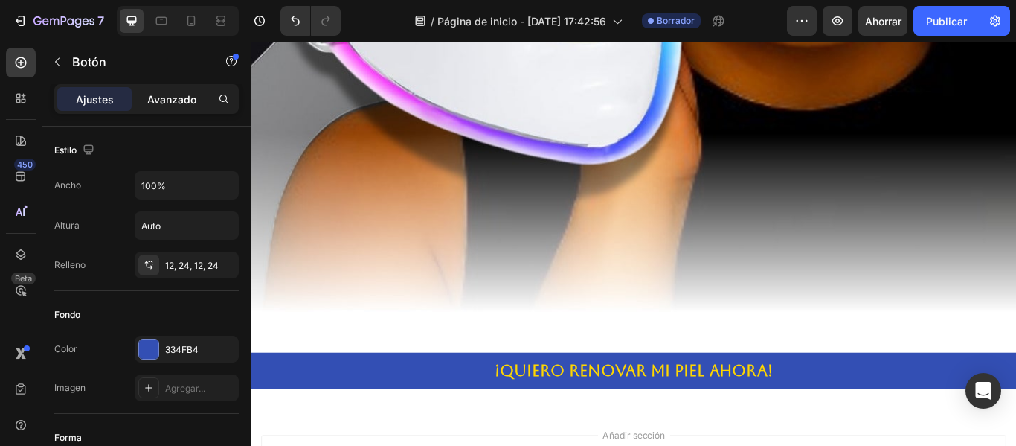
click at [170, 98] on font "Avanzado" at bounding box center [171, 99] width 49 height 13
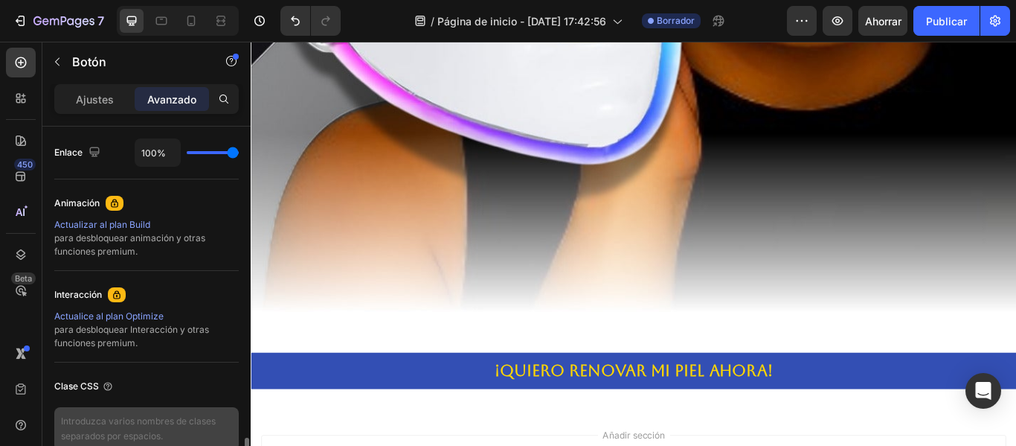
scroll to position [671, 0]
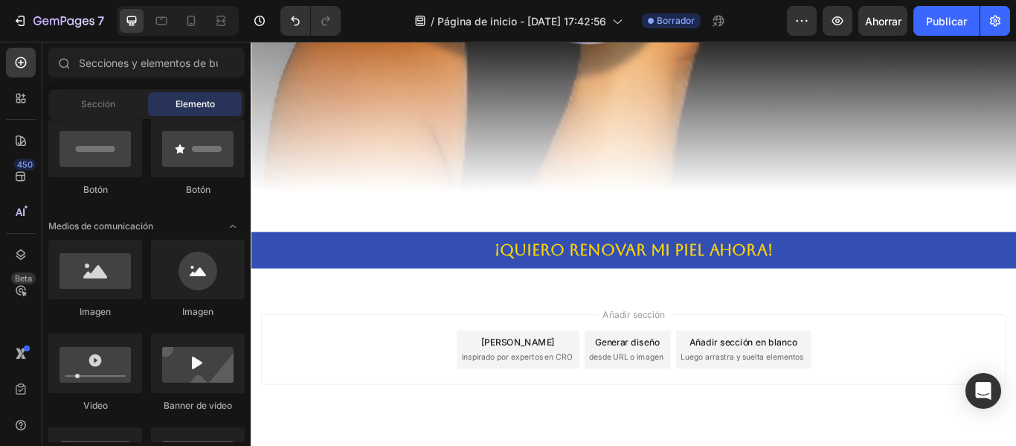
scroll to position [1478, 0]
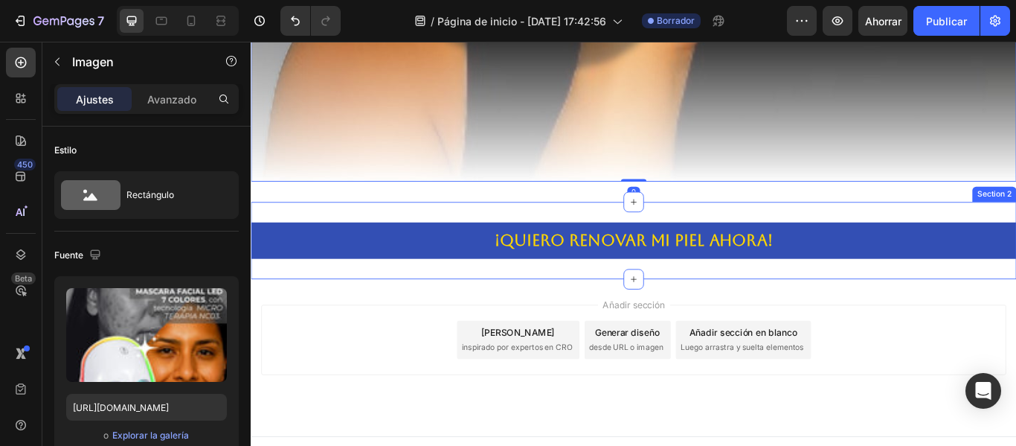
click at [631, 290] on div "¡QUIERO RENOVAR MI PIEL AHORA! Button Section 2" at bounding box center [697, 273] width 893 height 90
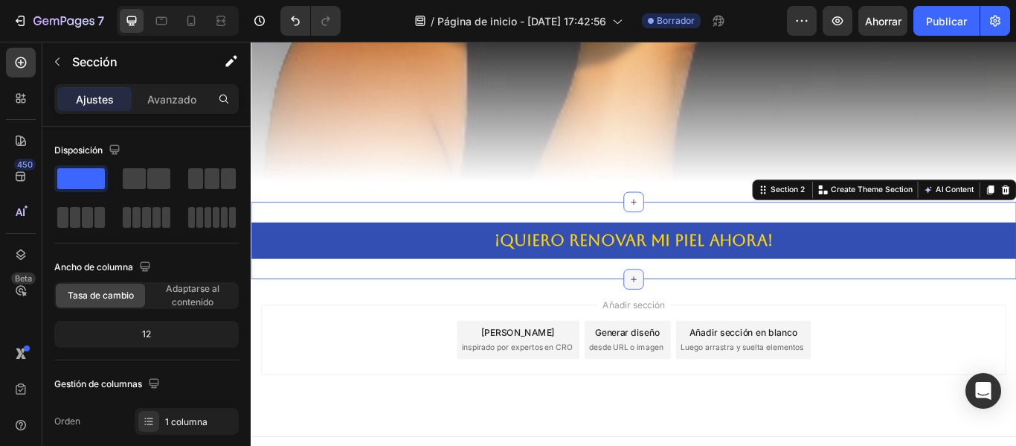
click at [692, 312] on icon at bounding box center [697, 318] width 12 height 12
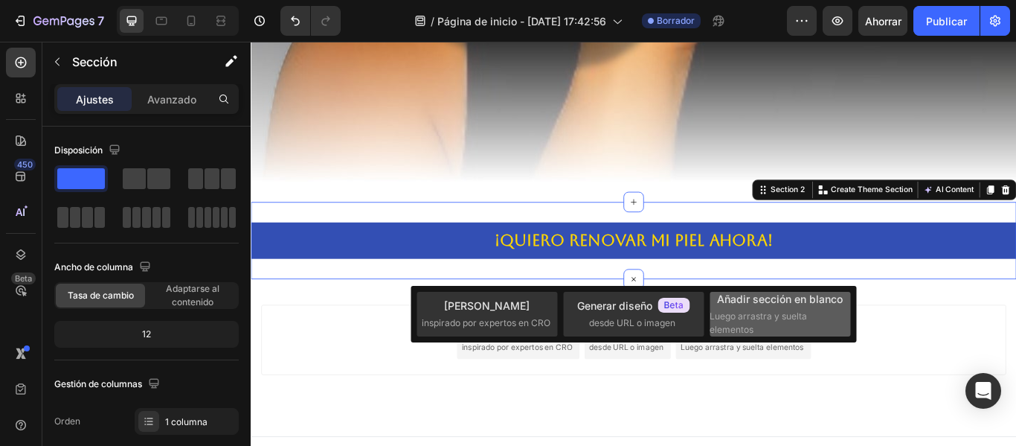
click at [780, 321] on font "Luego arrastra y suelta elementos" at bounding box center [758, 322] width 97 height 25
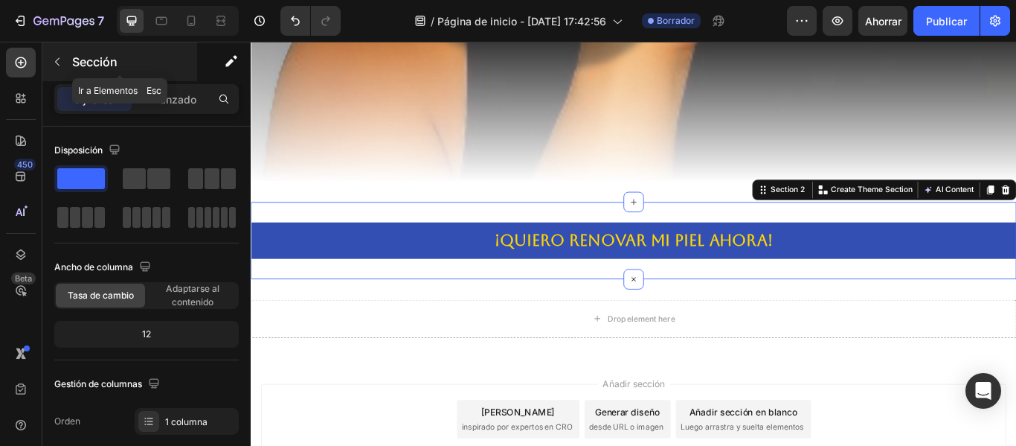
click at [58, 66] on icon "button" at bounding box center [57, 62] width 12 height 12
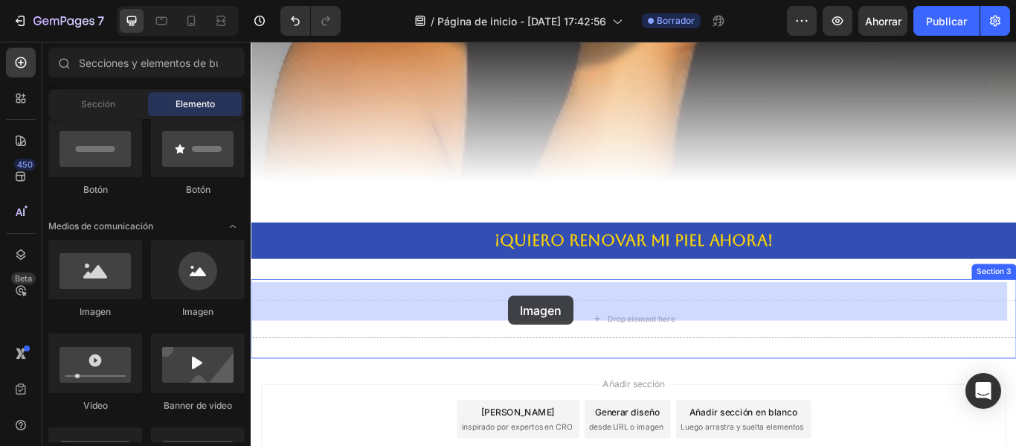
drag, startPoint x: 356, startPoint y: 323, endPoint x: 551, endPoint y: 338, distance: 196.2
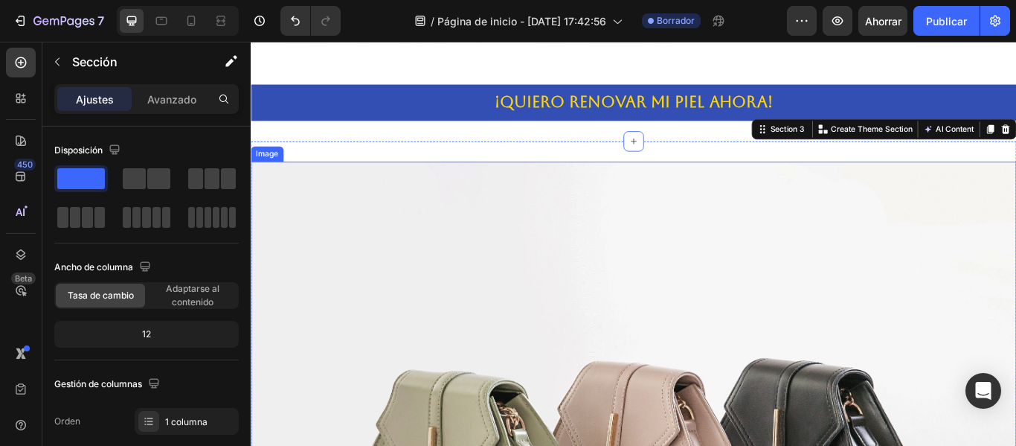
scroll to position [1553, 0]
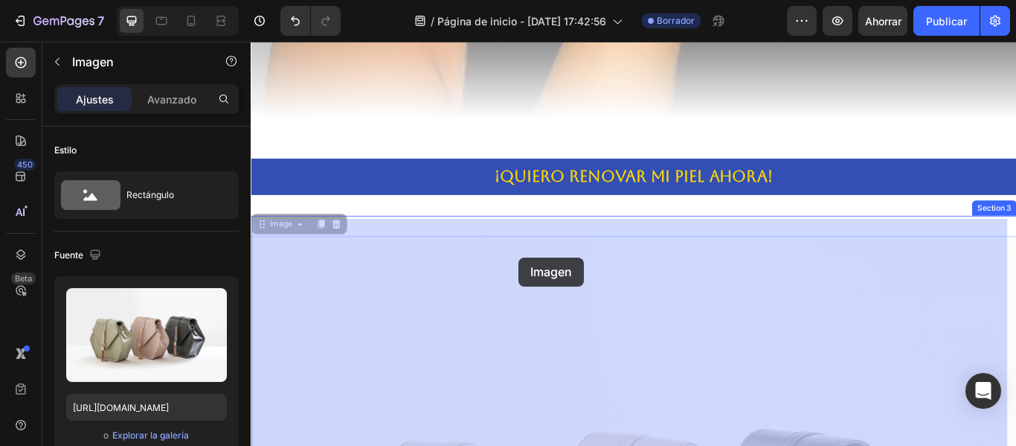
drag, startPoint x: 568, startPoint y: 254, endPoint x: 563, endPoint y: 293, distance: 39.8
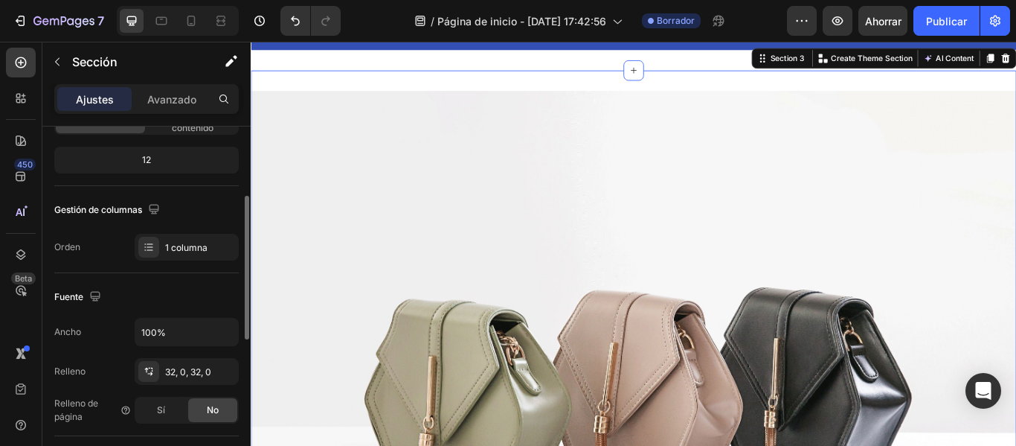
scroll to position [0, 0]
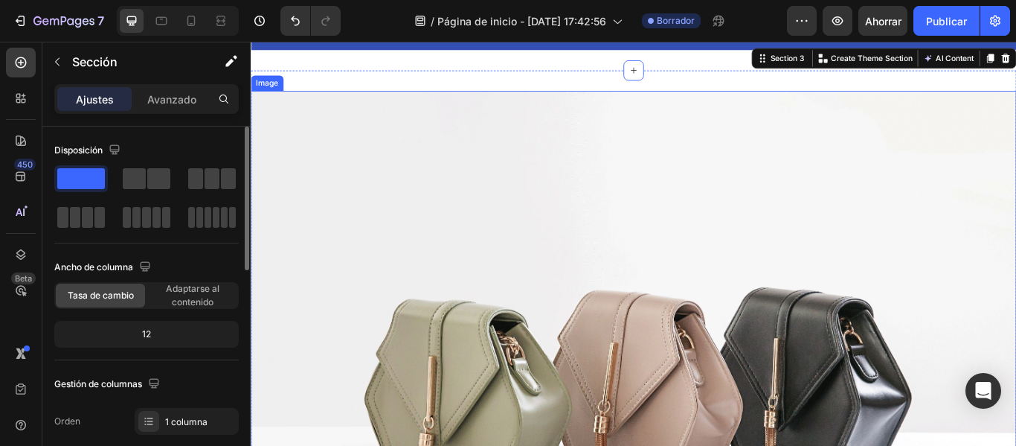
click at [583, 364] on img at bounding box center [697, 434] width 893 height 670
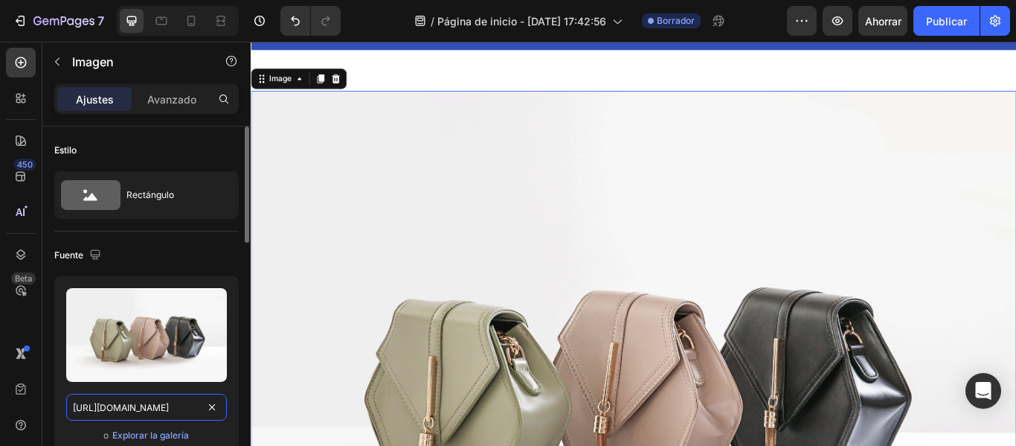
click at [149, 406] on input "https://cdn.shopify.com/s/files/1/2005/9307/files/image_demo.jpg" at bounding box center [146, 407] width 161 height 27
paste input "0765/9690/4192/files/2.jpg?v=1756168469"
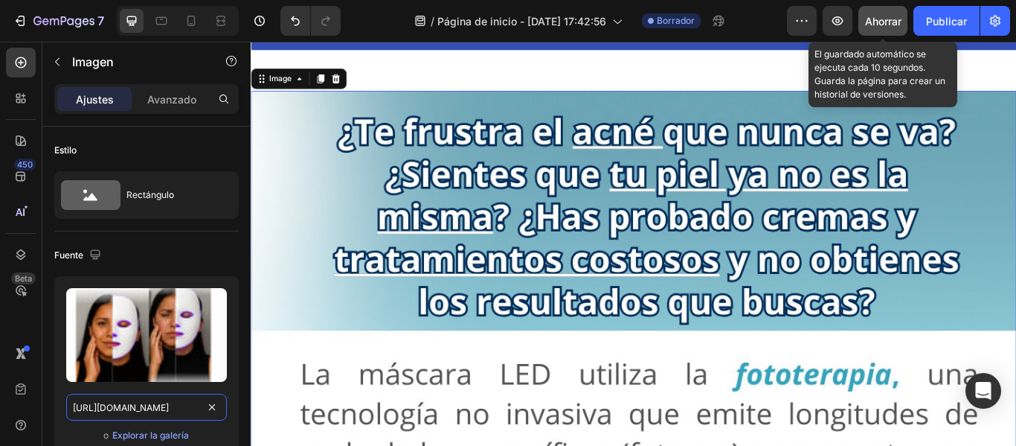
type input "https://cdn.shopify.com/s/files/1/0765/9690/4192/files/2.jpg?v=1756168469"
click at [884, 22] on font "Ahorrar" at bounding box center [883, 21] width 36 height 13
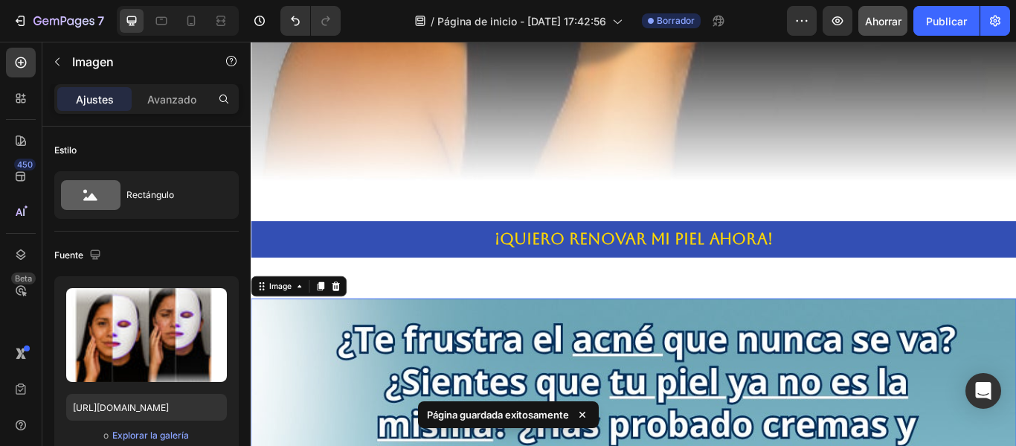
scroll to position [1553, 0]
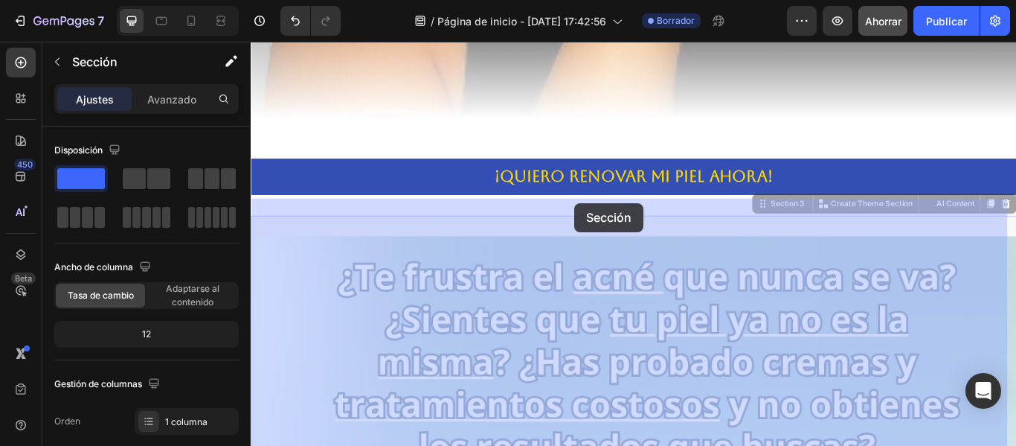
drag, startPoint x: 627, startPoint y: 244, endPoint x: 627, endPoint y: 234, distance: 10.4
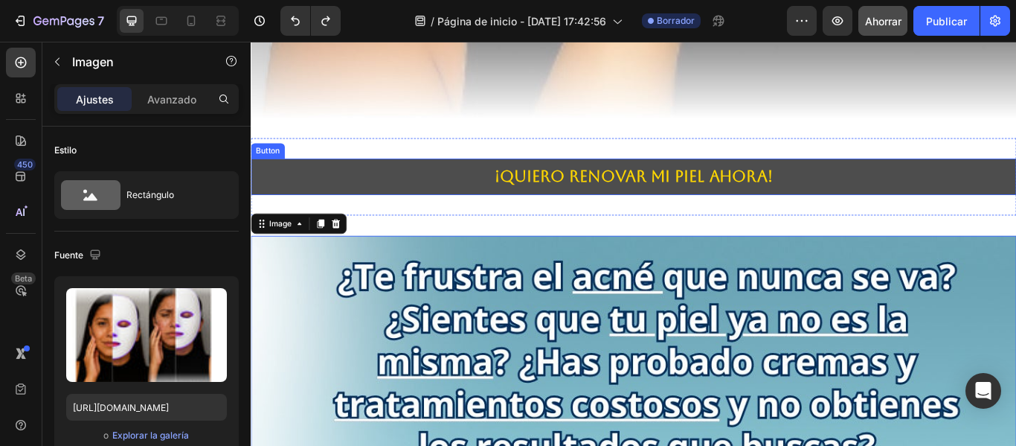
click at [314, 178] on button "¡QUIERO RENOVAR MI PIEL AHORA!" at bounding box center [697, 199] width 893 height 42
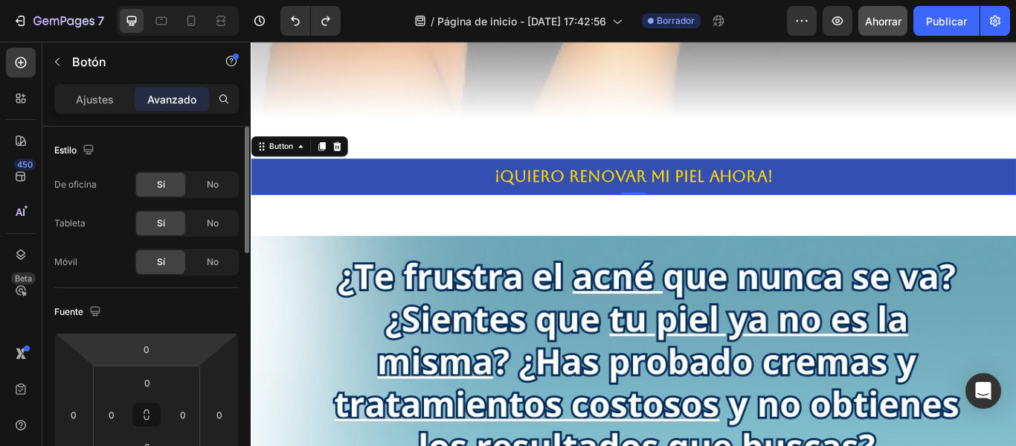
scroll to position [149, 0]
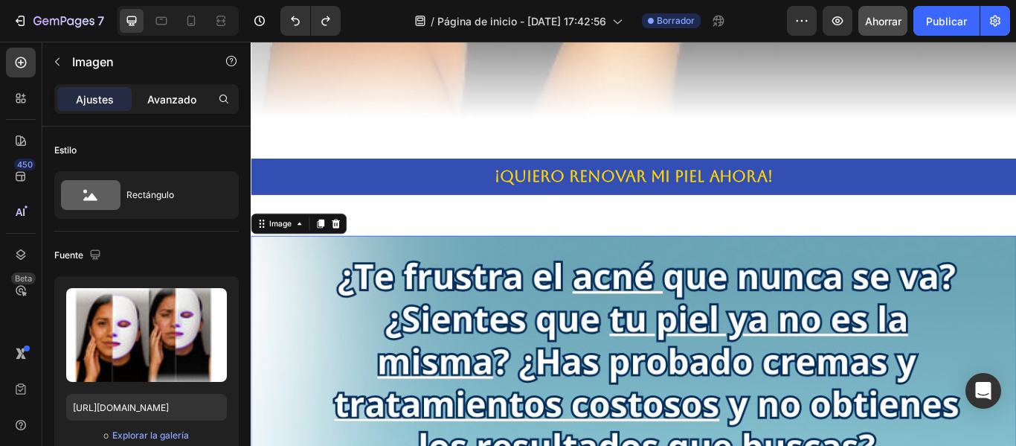
click at [173, 89] on div "Avanzado" at bounding box center [172, 99] width 74 height 24
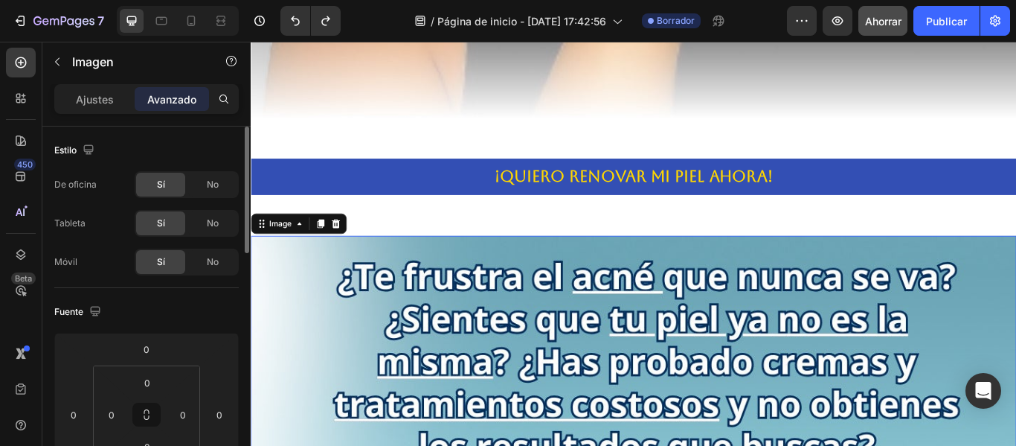
scroll to position [149, 0]
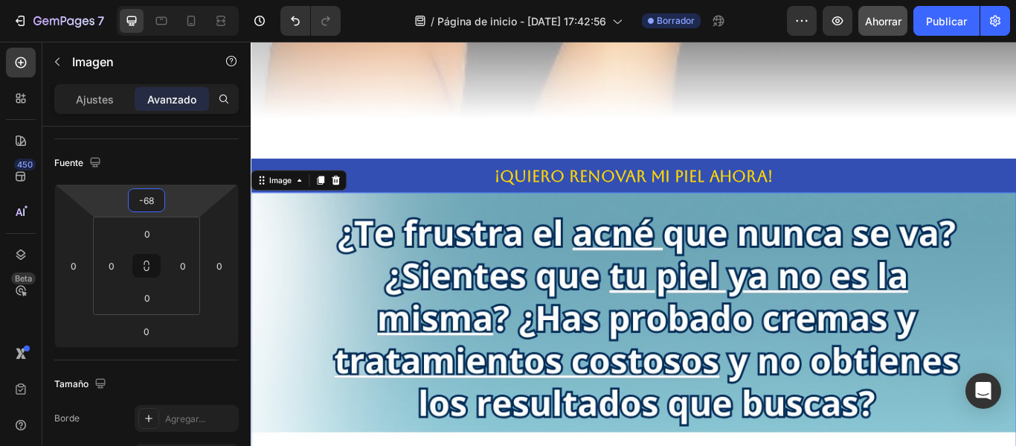
type input "-70"
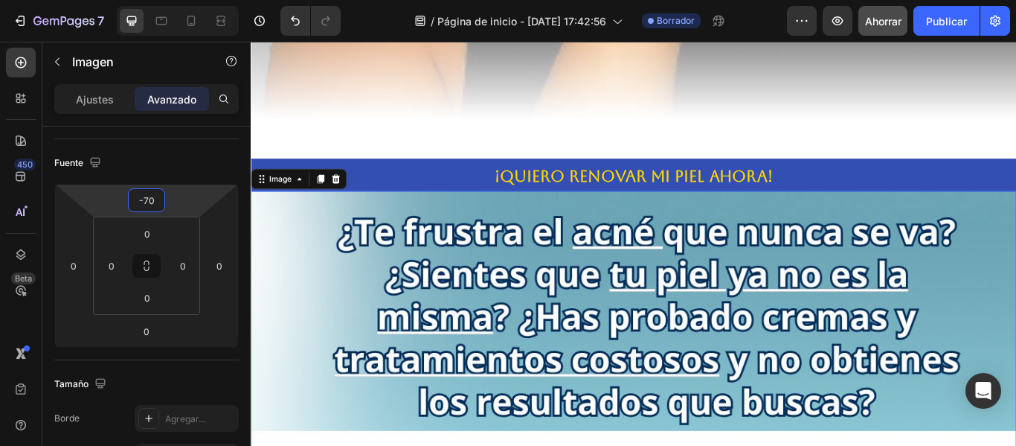
drag, startPoint x: 147, startPoint y: 201, endPoint x: 142, endPoint y: 240, distance: 39.7
click at [142, 0] on html "7 / Página de inicio - 21 de agosto, 17:42:56 Borrador Avance Ahorrar Publicar …" at bounding box center [508, 0] width 1016 height 0
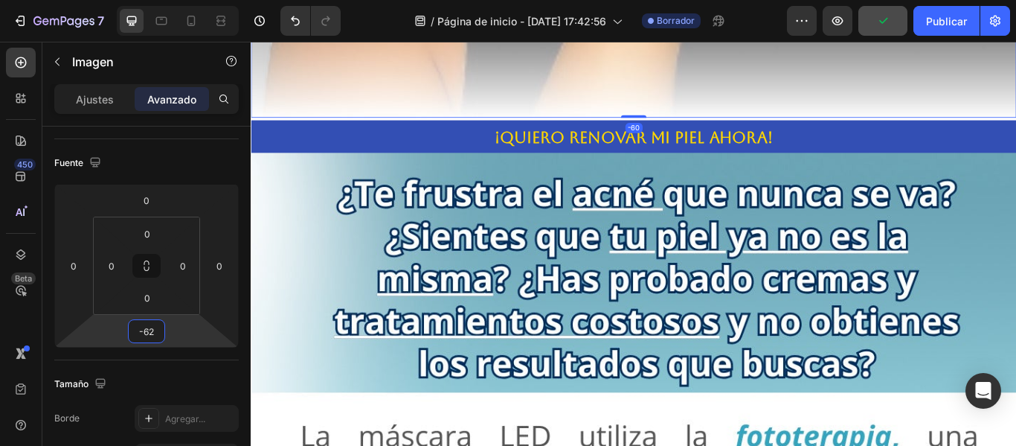
type input "-64"
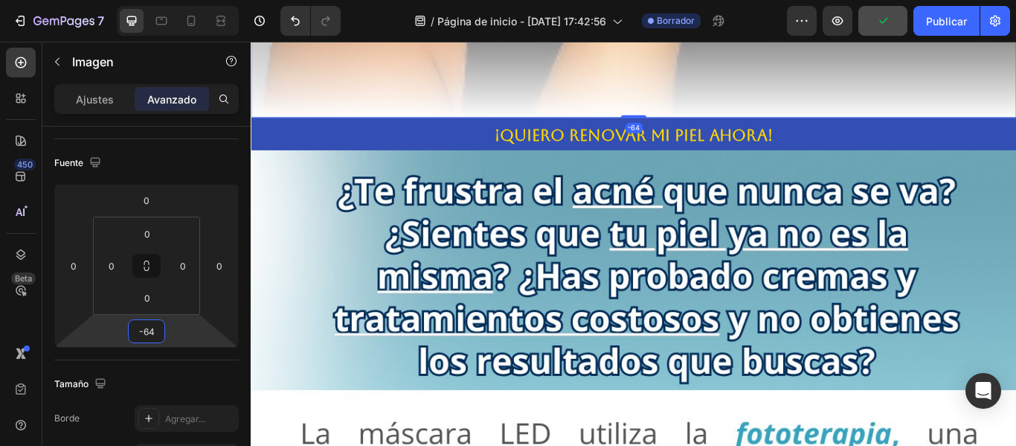
drag, startPoint x: 149, startPoint y: 315, endPoint x: 149, endPoint y: 339, distance: 23.8
click at [149, 0] on html "7 / Página de inicio - 21 de agosto, 17:42:56 Borrador Avance Publicar 450 Beta…" at bounding box center [508, 0] width 1016 height 0
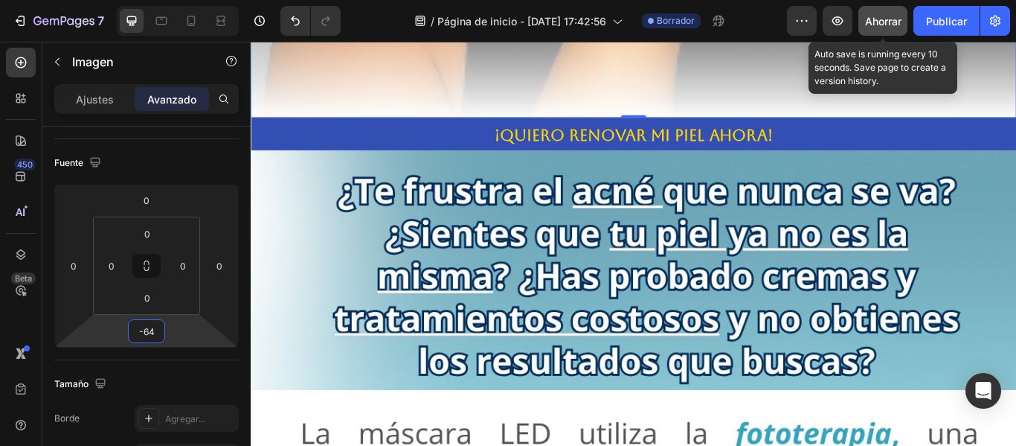
click at [897, 29] on button "Ahorrar" at bounding box center [883, 21] width 49 height 30
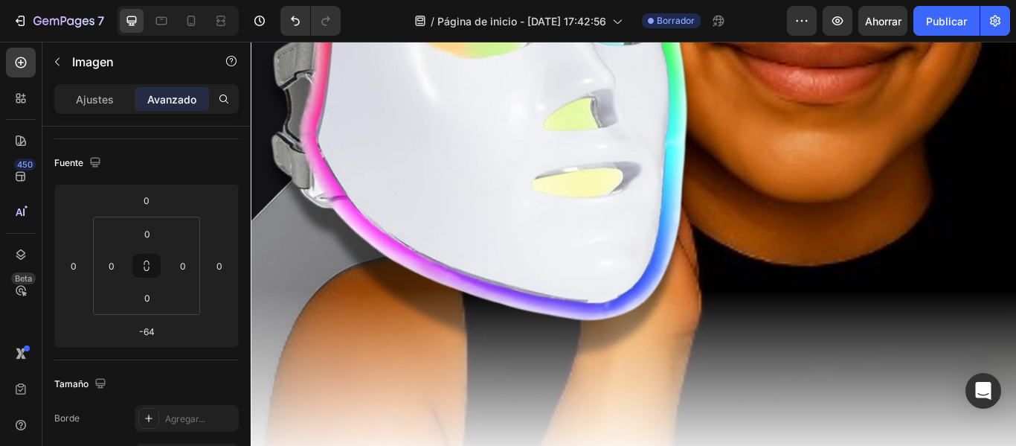
scroll to position [1357, 0]
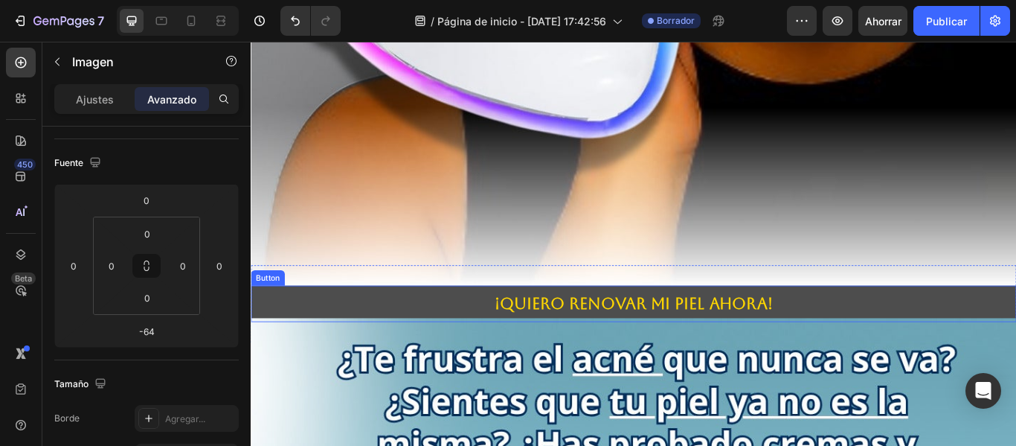
click at [443, 330] on button "¡QUIERO RENOVAR MI PIEL AHORA!" at bounding box center [697, 347] width 893 height 42
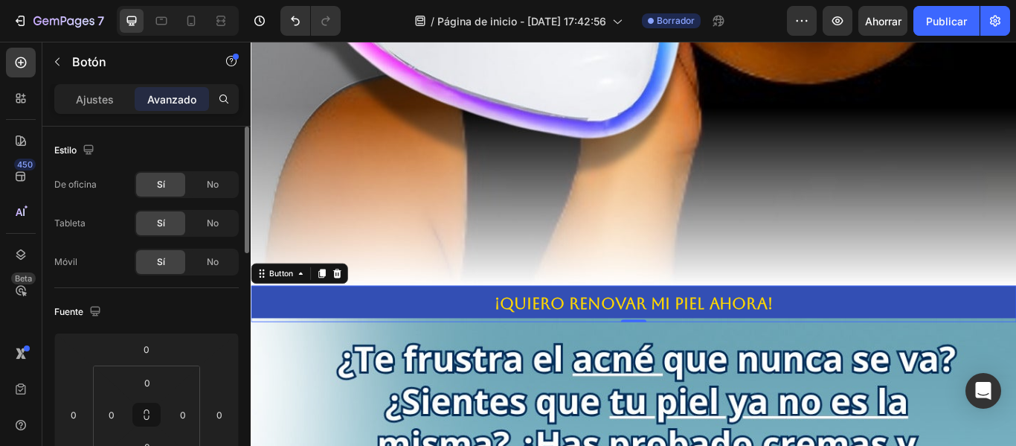
click at [336, 301] on div "Button" at bounding box center [307, 312] width 113 height 24
click at [336, 307] on icon at bounding box center [334, 312] width 8 height 10
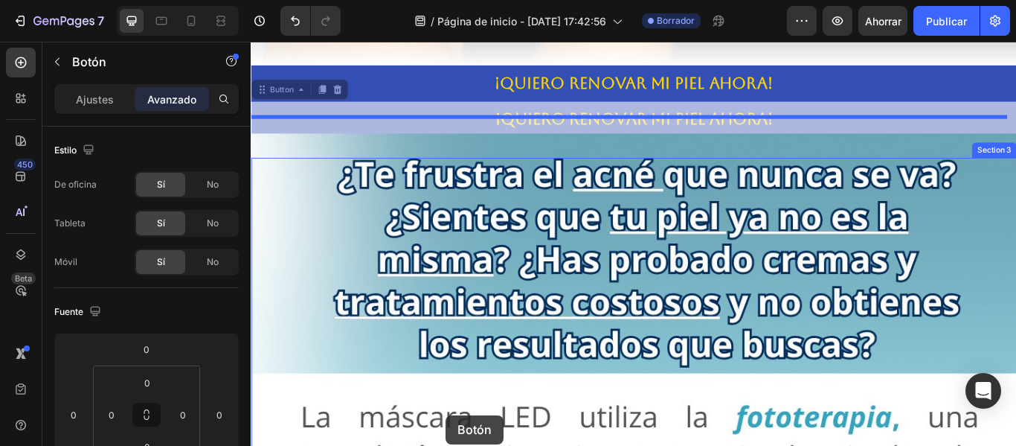
drag, startPoint x: 483, startPoint y: 361, endPoint x: 478, endPoint y: 477, distance: 116.2
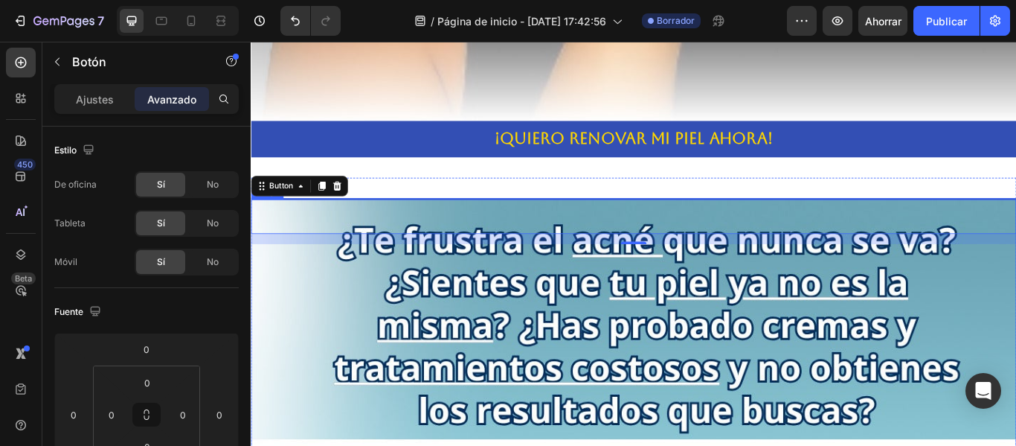
scroll to position [1336, 0]
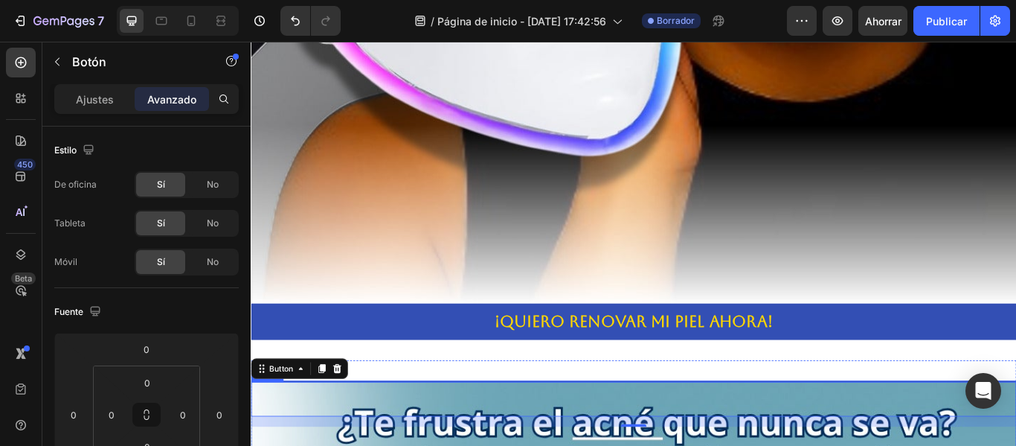
type input "0"
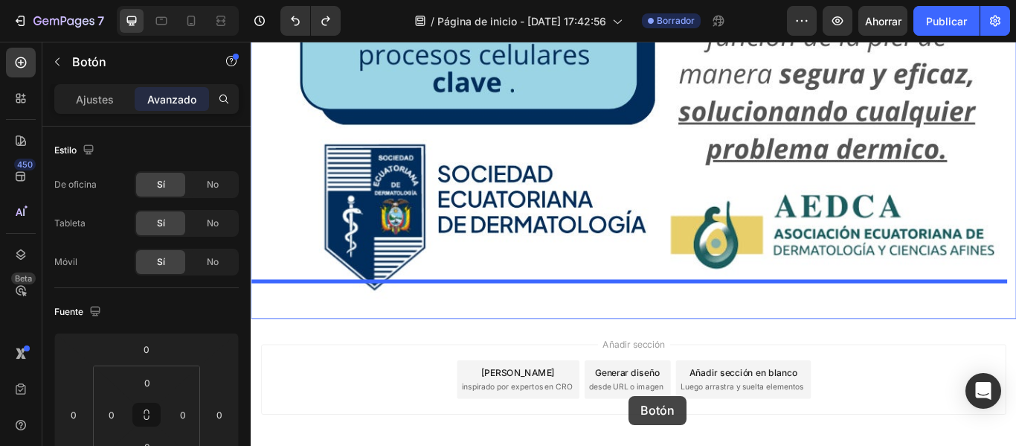
scroll to position [3036, 0]
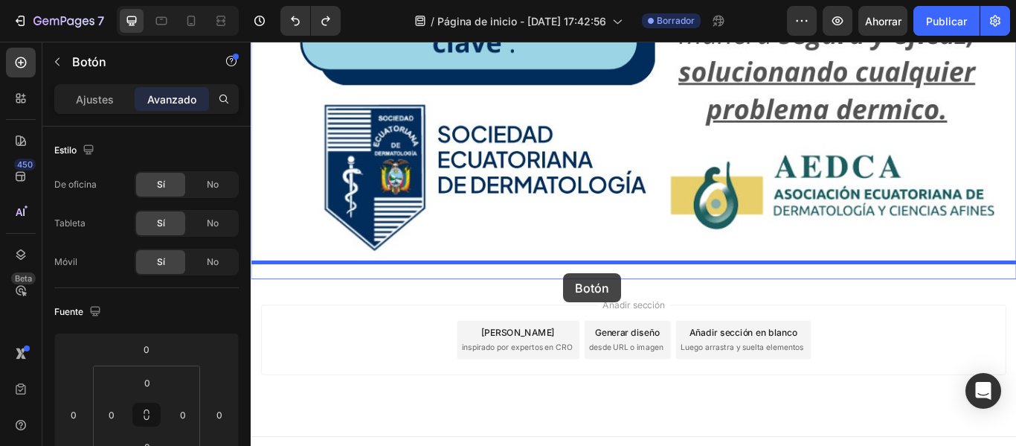
drag, startPoint x: 448, startPoint y: 385, endPoint x: 615, endPoint y: 312, distance: 182.9
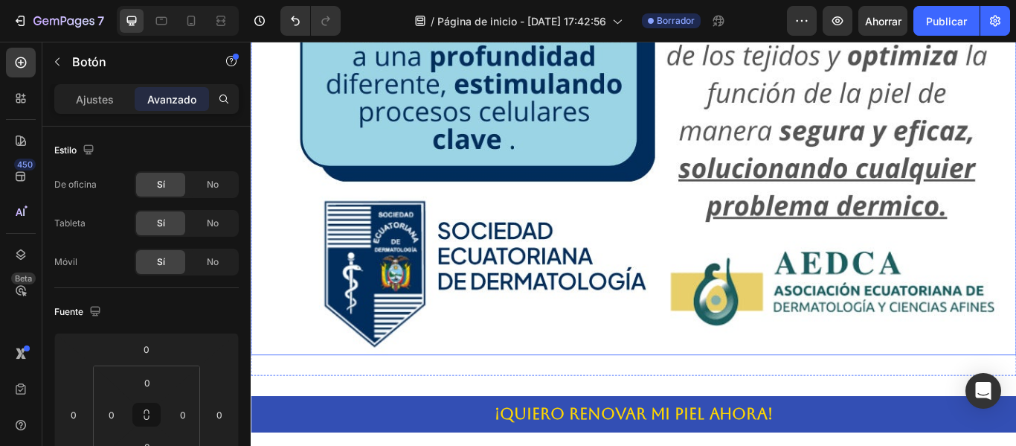
scroll to position [3083, 0]
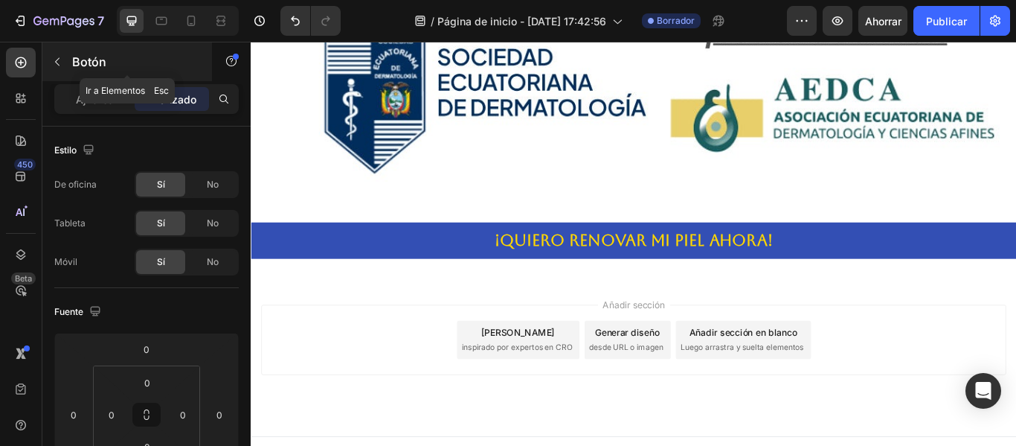
click at [60, 61] on icon "button" at bounding box center [57, 62] width 12 height 12
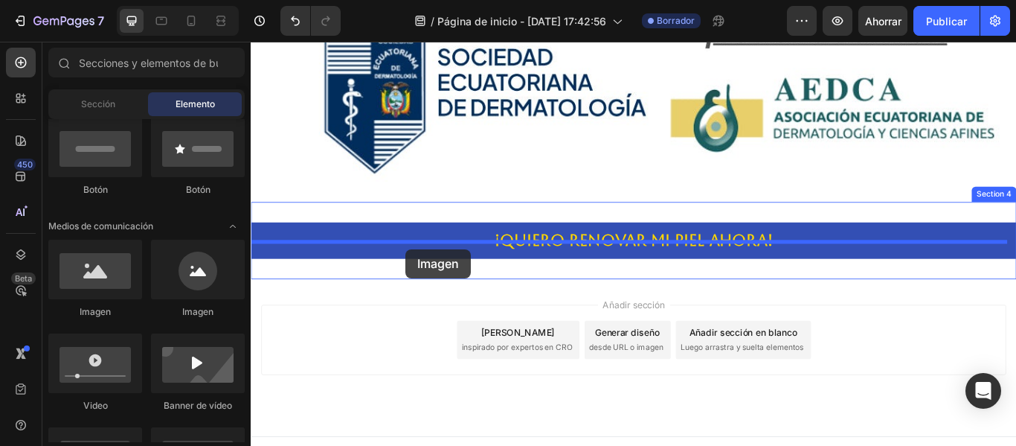
drag, startPoint x: 350, startPoint y: 330, endPoint x: 431, endPoint y: 283, distance: 93.0
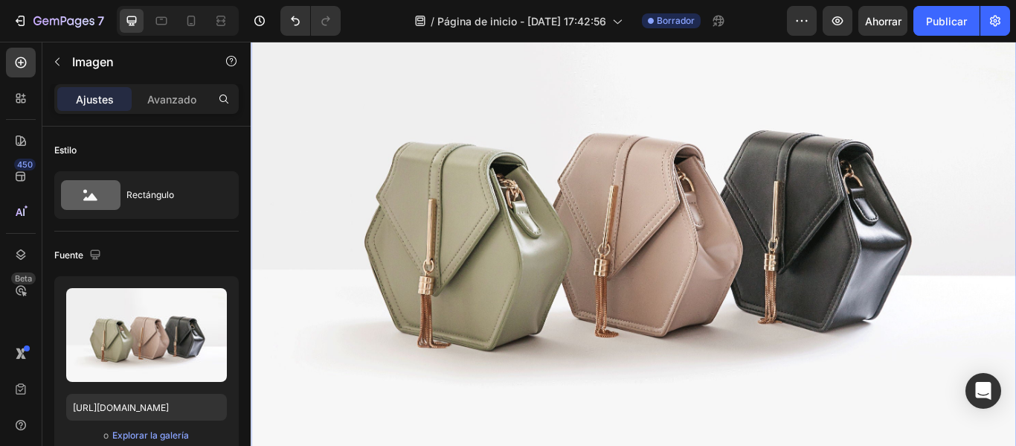
scroll to position [3604, 0]
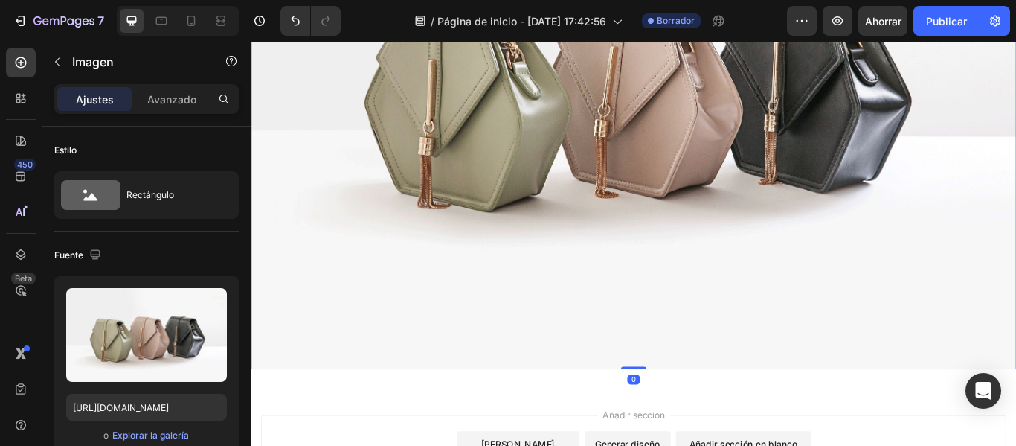
click at [596, 267] on img at bounding box center [697, 89] width 893 height 670
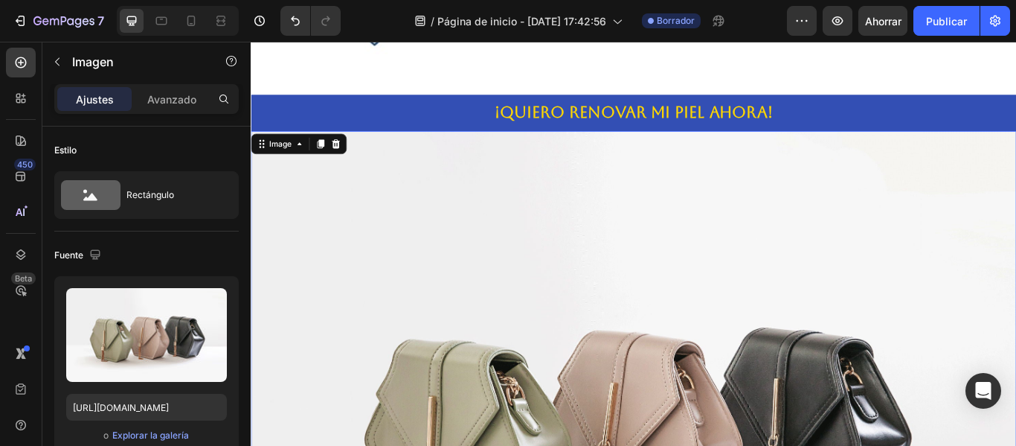
scroll to position [3158, 0]
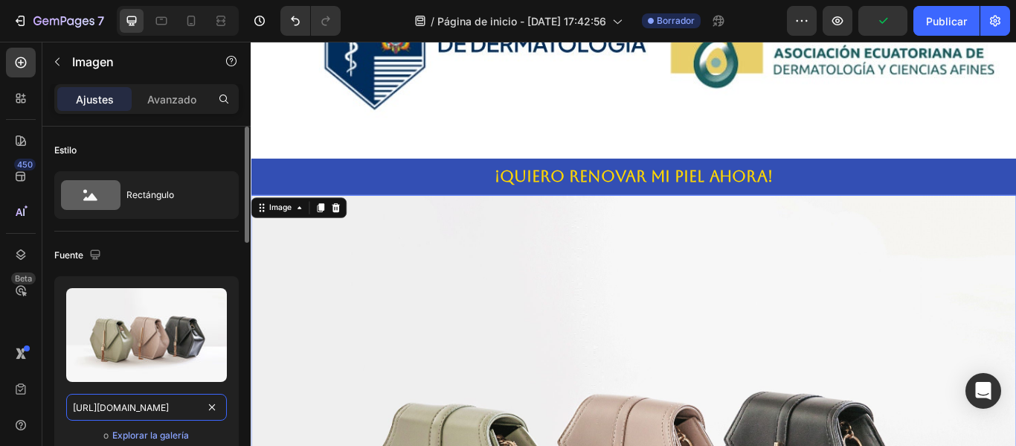
click at [158, 409] on input "https://cdn.shopify.com/s/files/1/2005/9307/files/image_demo.jpg" at bounding box center [146, 407] width 161 height 27
paste input "0765/9690/4192/files/3.jpg?v=1756168470"
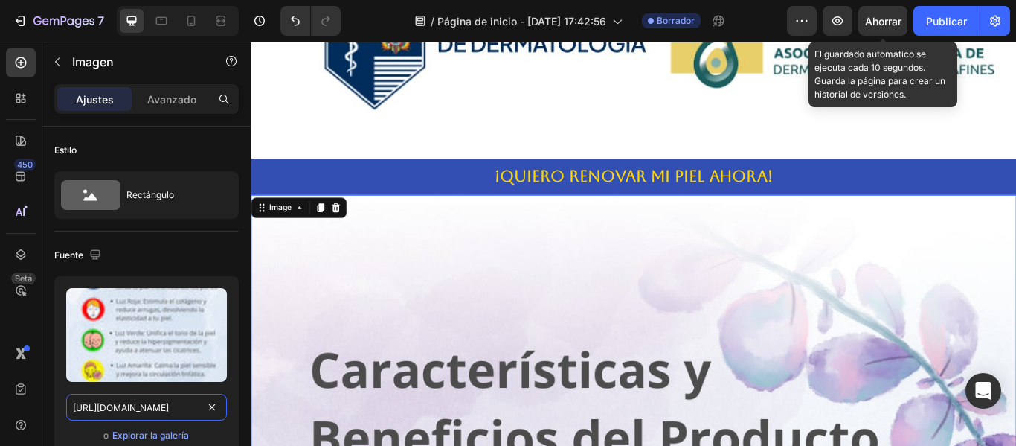
type input "https://cdn.shopify.com/s/files/1/0765/9690/4192/files/3.jpg?v=1756168470"
click at [876, 23] on font "Ahorrar" at bounding box center [883, 21] width 36 height 13
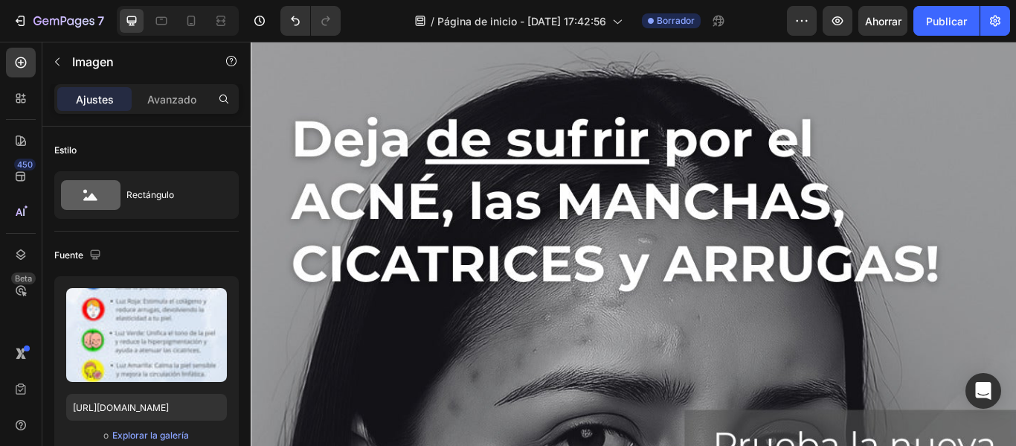
scroll to position [0, 0]
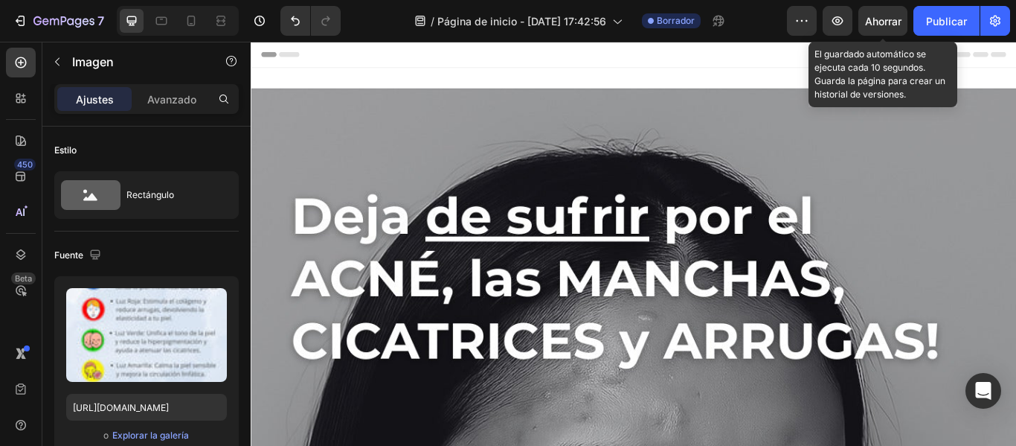
click at [882, 28] on div "Ahorrar" at bounding box center [883, 21] width 36 height 16
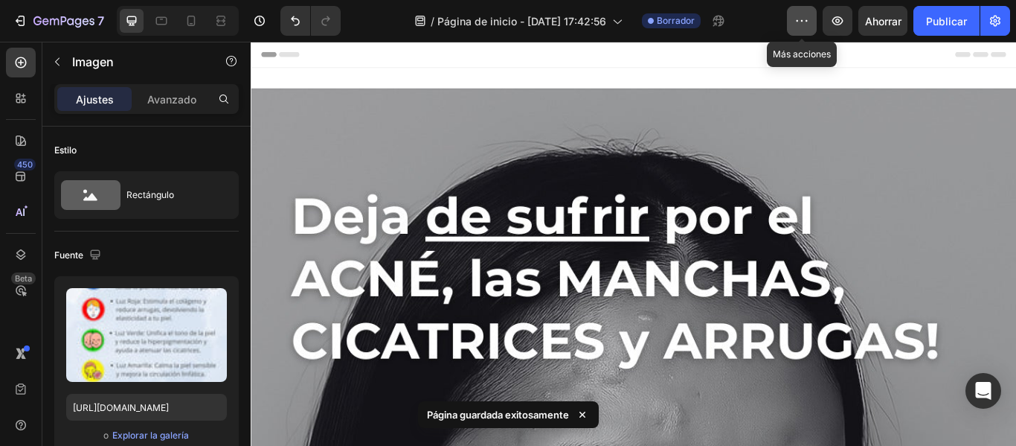
click at [807, 31] on button "button" at bounding box center [802, 21] width 30 height 30
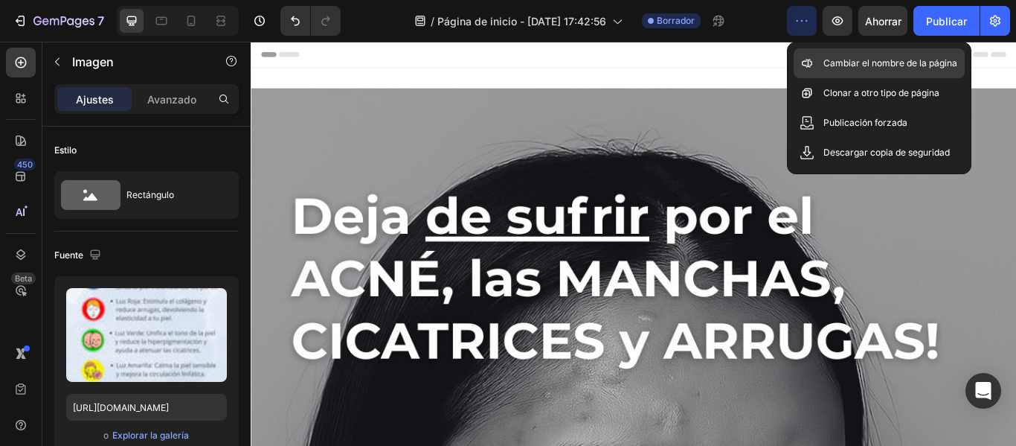
click at [827, 78] on div "Cambiar el nombre de la página" at bounding box center [879, 93] width 171 height 30
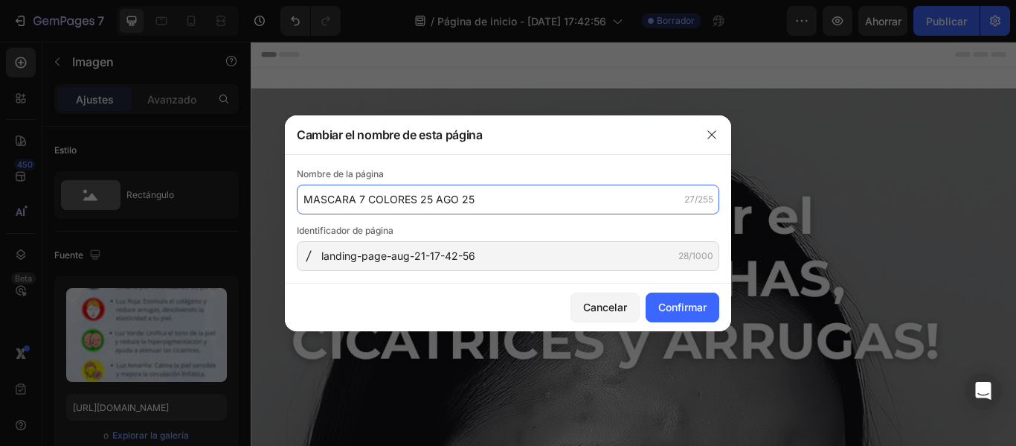
type input "MASCARA 7 COLORES [DATE]"
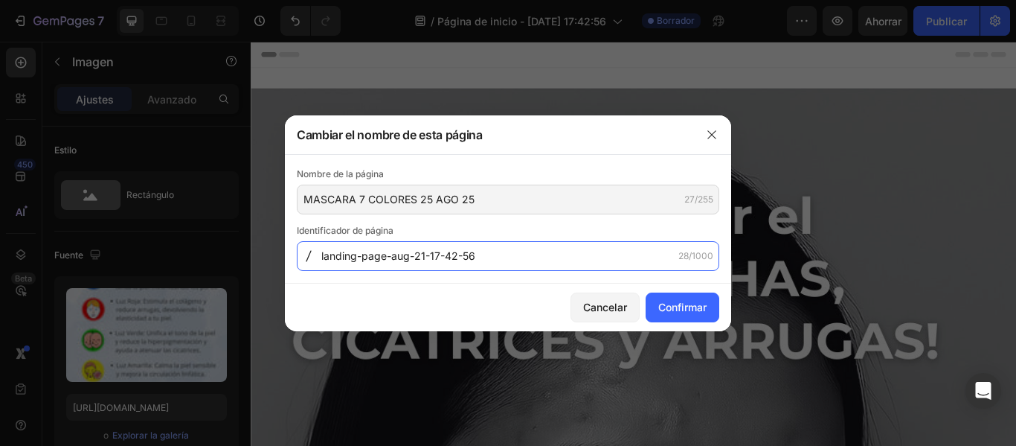
click at [496, 263] on input "landing-page-aug-21-17-42-56" at bounding box center [508, 256] width 423 height 30
type input "MASCARA7COLORES"
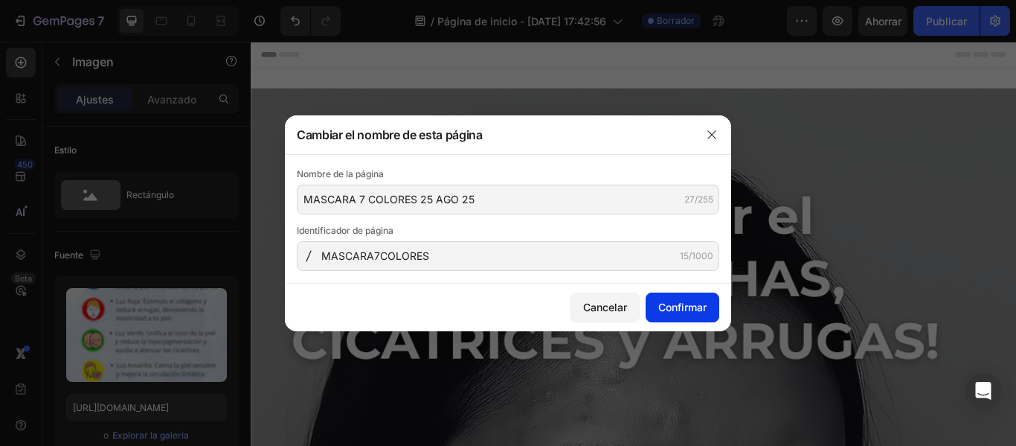
click at [703, 309] on font "Confirmar" at bounding box center [682, 307] width 48 height 13
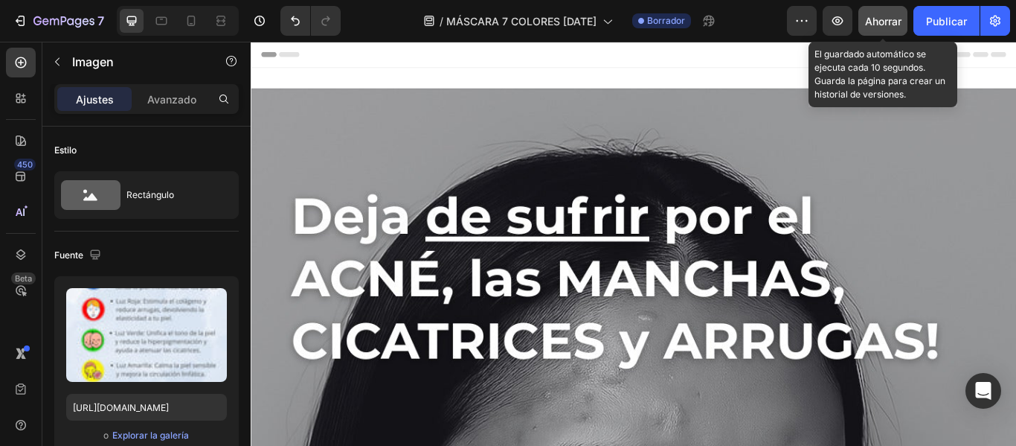
click at [860, 20] on button "Ahorrar" at bounding box center [883, 21] width 49 height 30
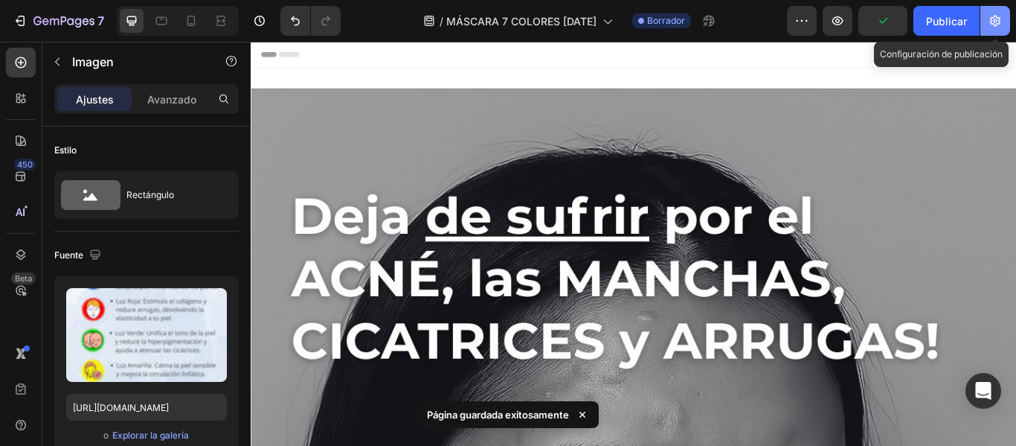
click at [1004, 22] on button "button" at bounding box center [996, 21] width 30 height 30
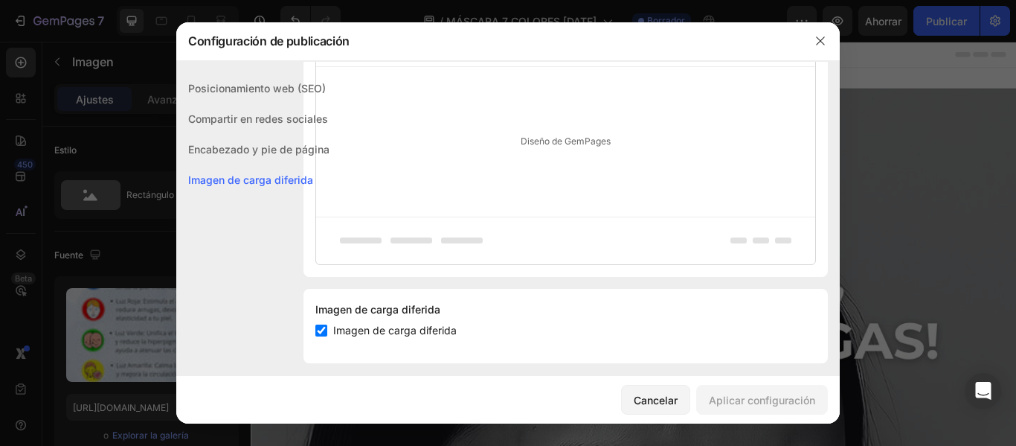
scroll to position [866, 0]
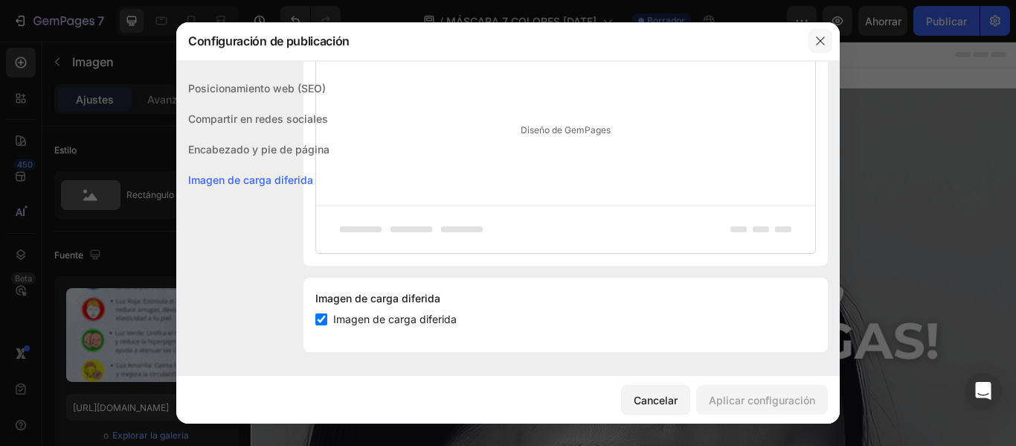
click at [823, 42] on icon "button" at bounding box center [821, 41] width 12 height 12
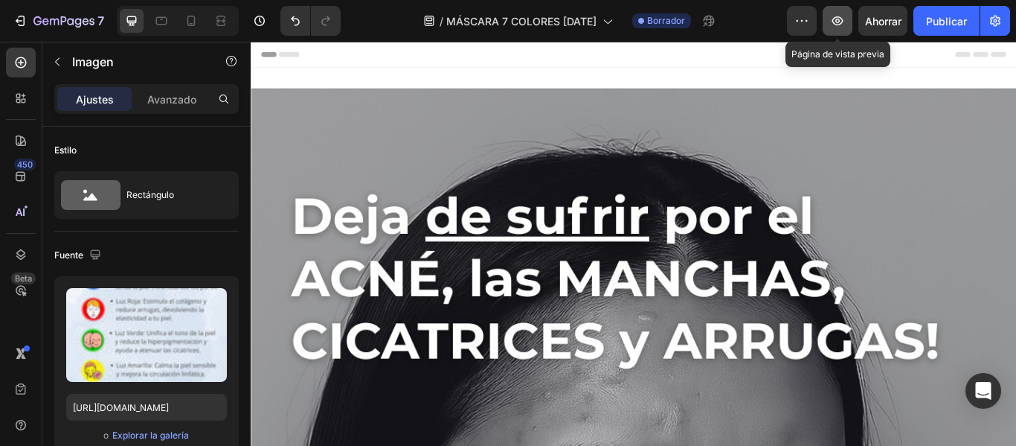
click at [846, 19] on button "button" at bounding box center [838, 21] width 30 height 30
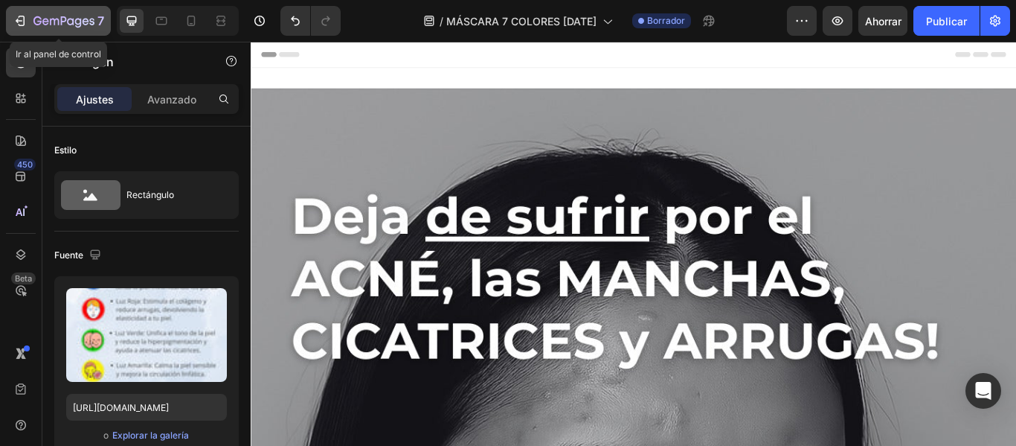
click at [77, 10] on button "7" at bounding box center [58, 21] width 105 height 30
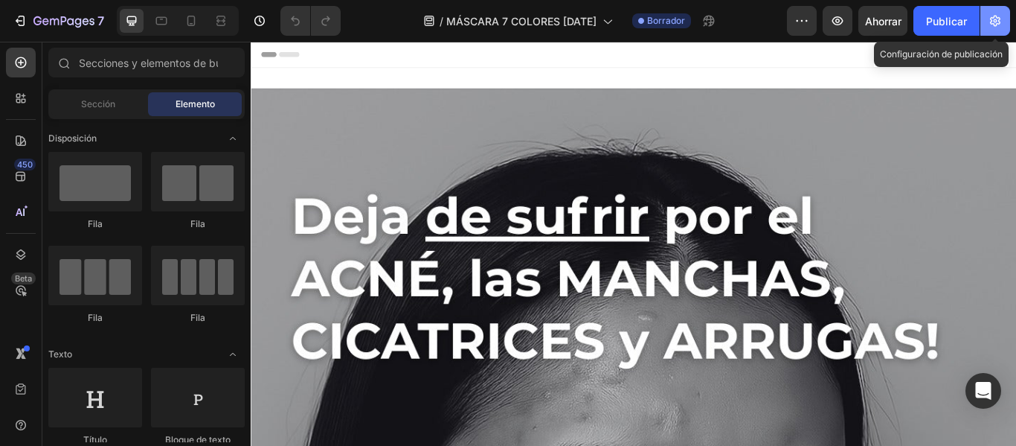
click at [986, 31] on button "button" at bounding box center [996, 21] width 30 height 30
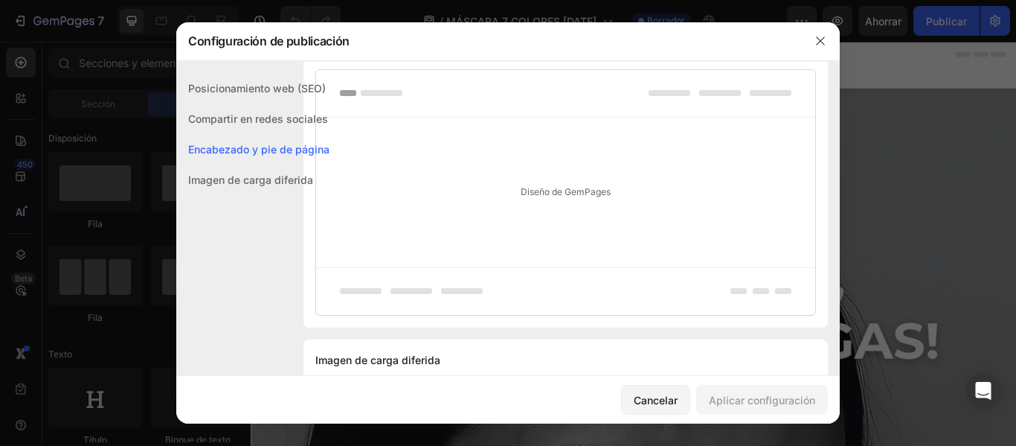
scroll to position [866, 0]
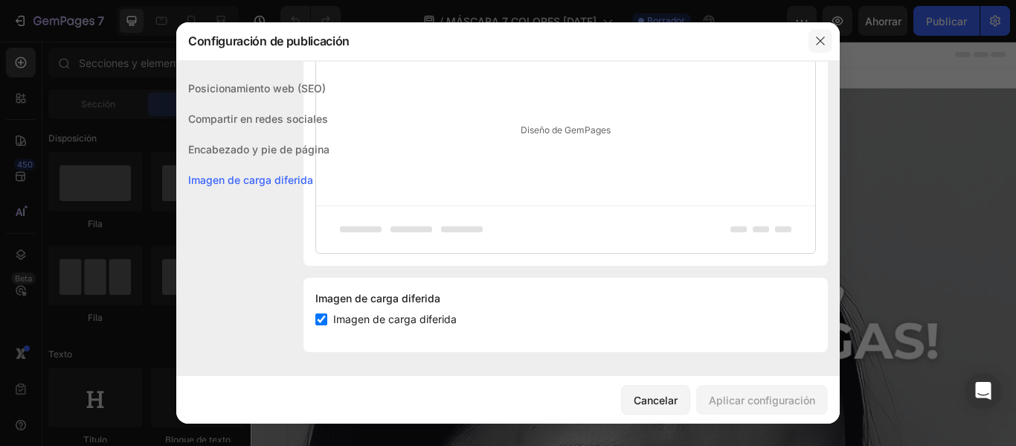
click at [820, 37] on icon "button" at bounding box center [821, 41] width 12 height 12
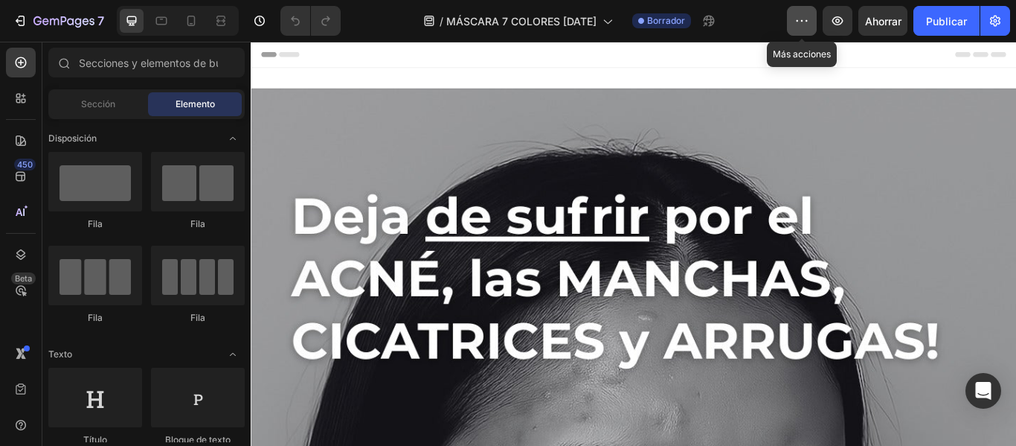
click at [793, 33] on button "button" at bounding box center [802, 21] width 30 height 30
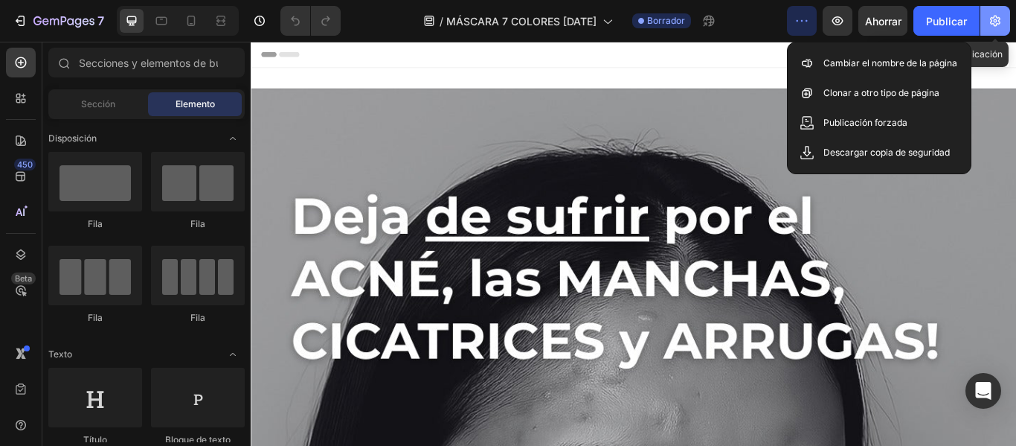
click at [1001, 20] on icon "button" at bounding box center [995, 20] width 15 height 15
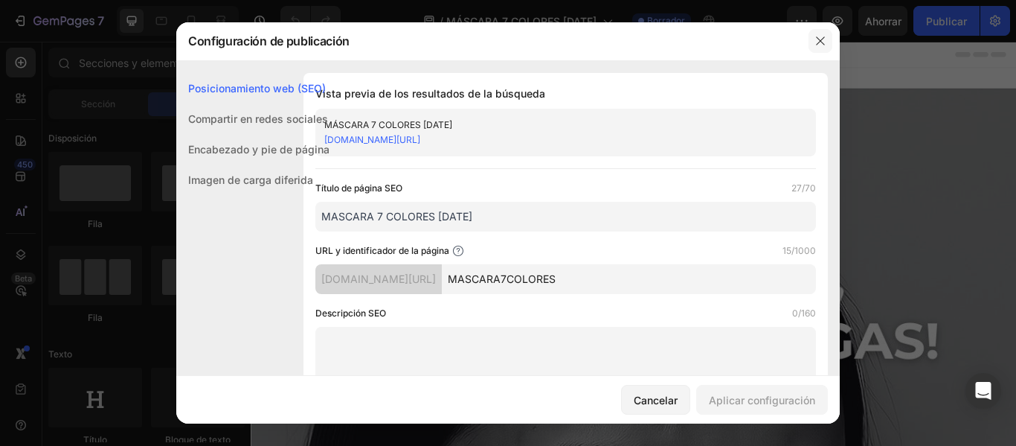
drag, startPoint x: 813, startPoint y: 50, endPoint x: 655, endPoint y: 10, distance: 162.8
click at [813, 50] on button "button" at bounding box center [821, 41] width 24 height 24
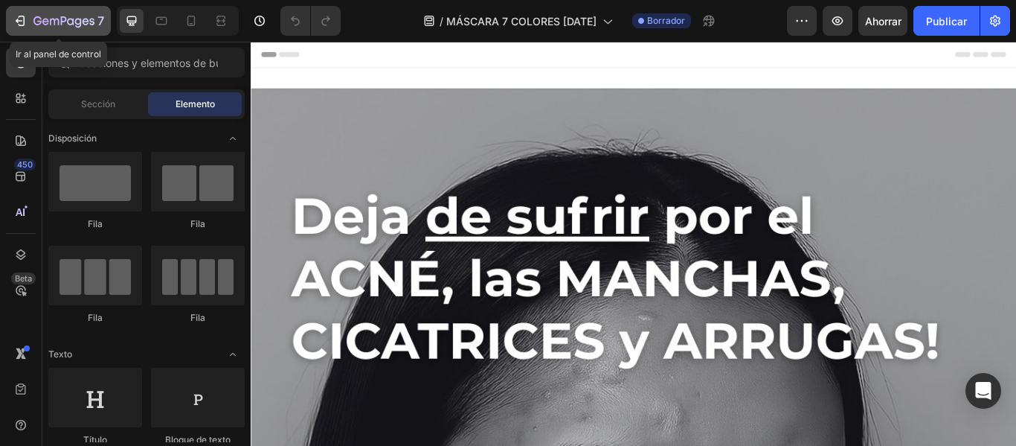
click at [29, 22] on div "7" at bounding box center [59, 21] width 92 height 18
